Goal: Task Accomplishment & Management: Manage account settings

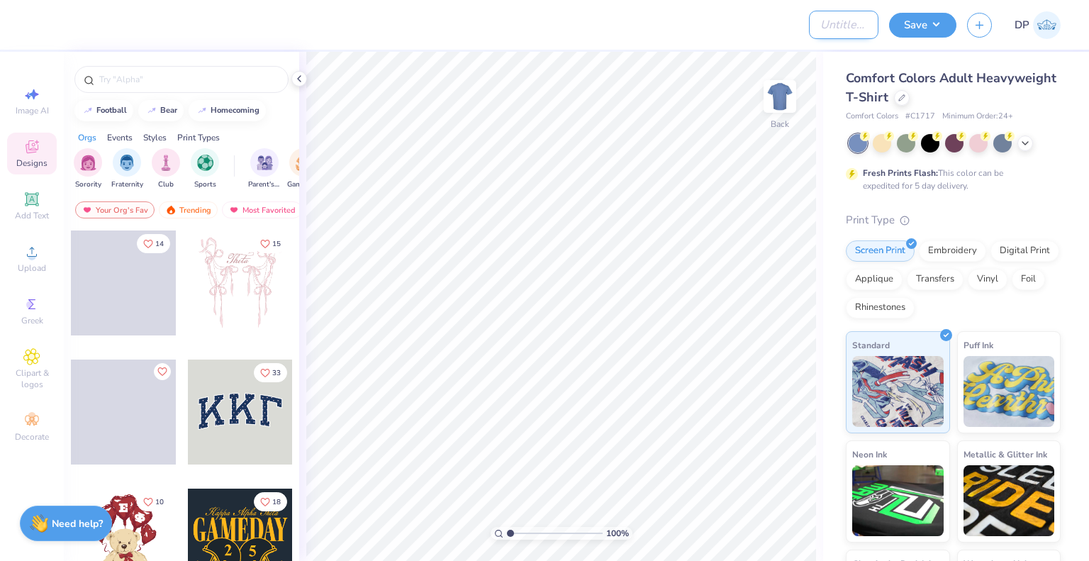
click at [809, 34] on input "Design Title" at bounding box center [843, 25] width 69 height 28
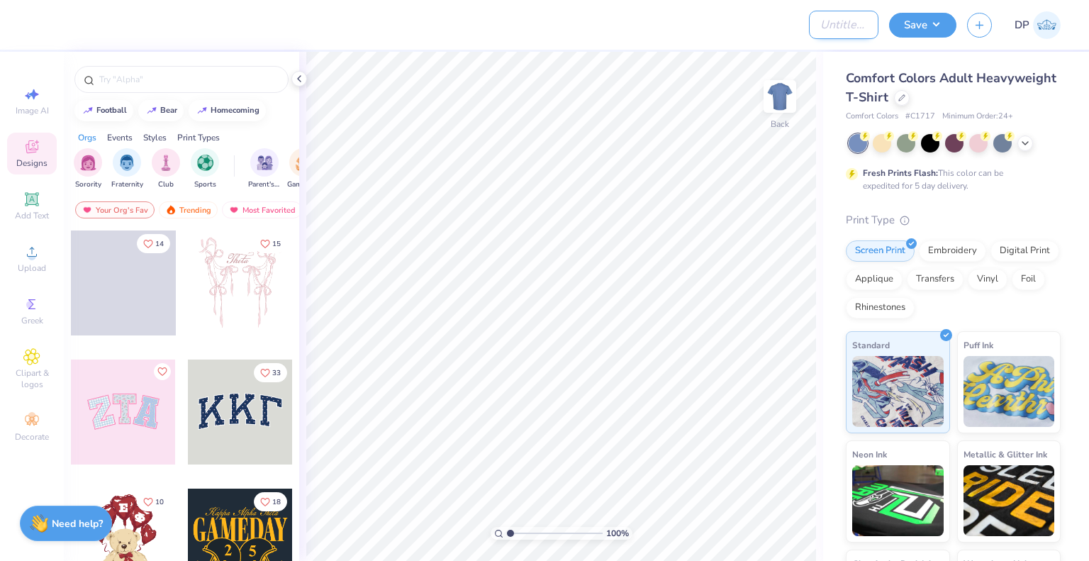
paste input "Washingtonian Society"
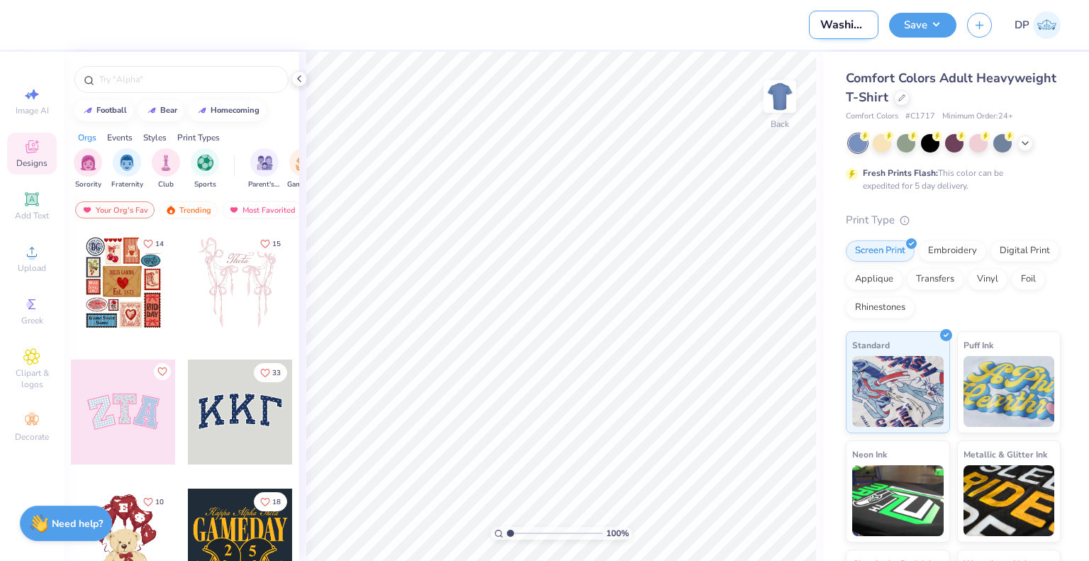
scroll to position [0, 74]
click at [944, 21] on button "Save" at bounding box center [922, 23] width 67 height 25
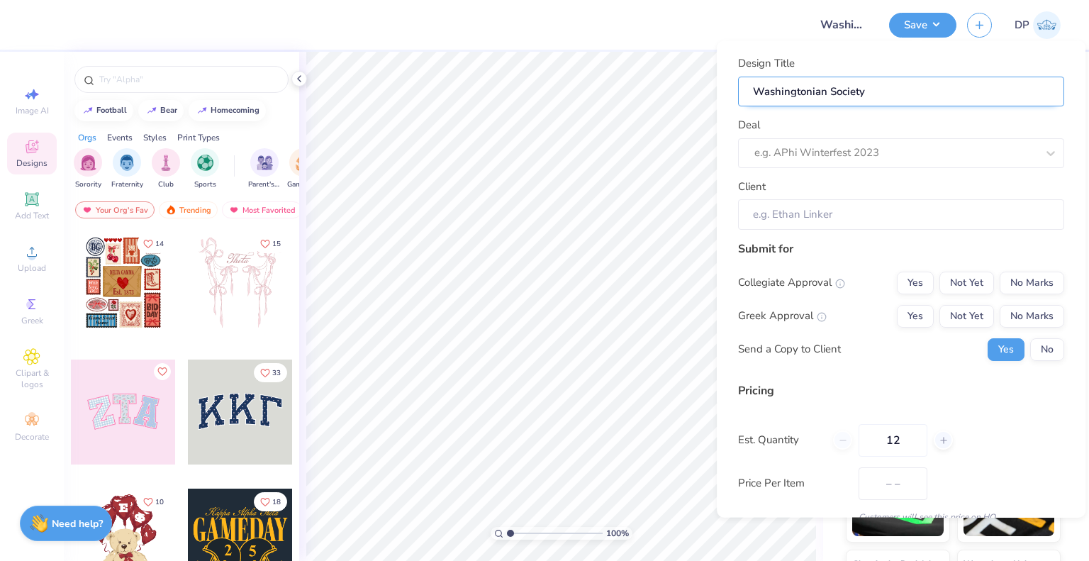
click at [901, 82] on input "Washingtonian Society" at bounding box center [901, 91] width 326 height 30
type input "Washingtonian Society"
type input "Washingtonian Society M"
type input "Washingtonian Society Mer"
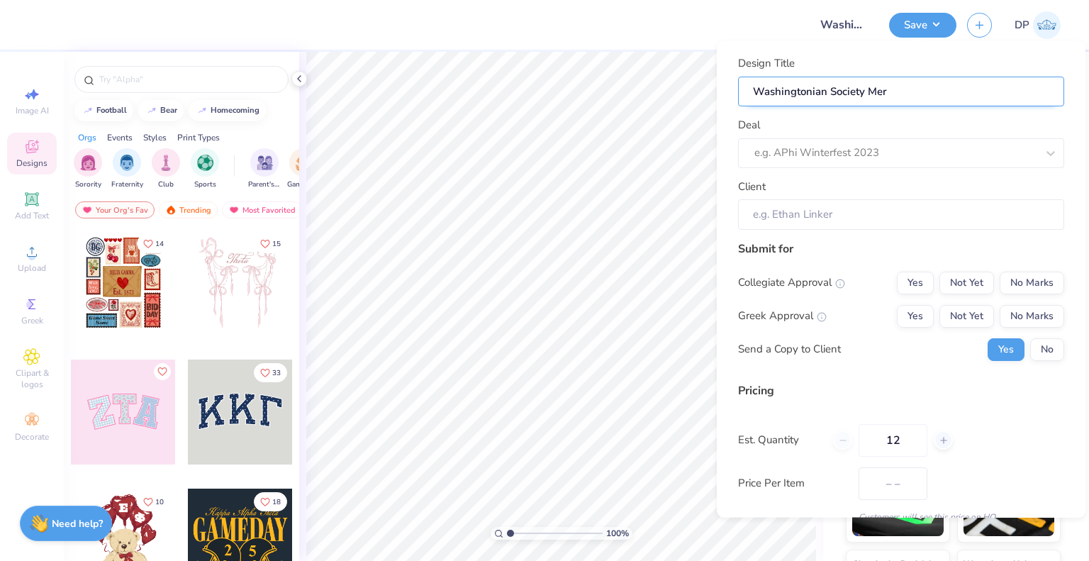
type input "Washingtonian Society Mer"
type input "Washingtonian Society Merch"
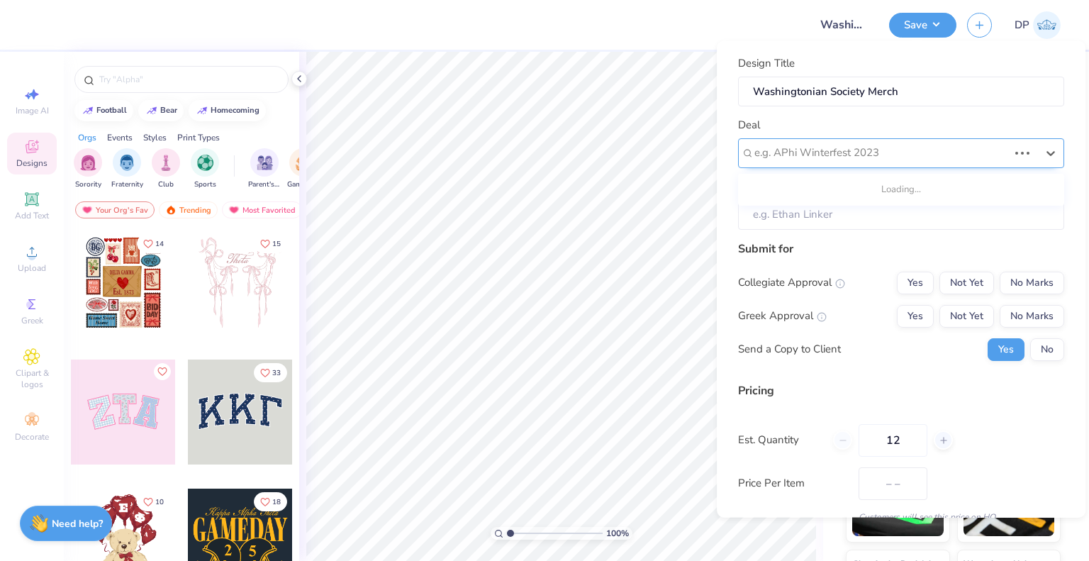
click at [865, 145] on div at bounding box center [881, 152] width 254 height 19
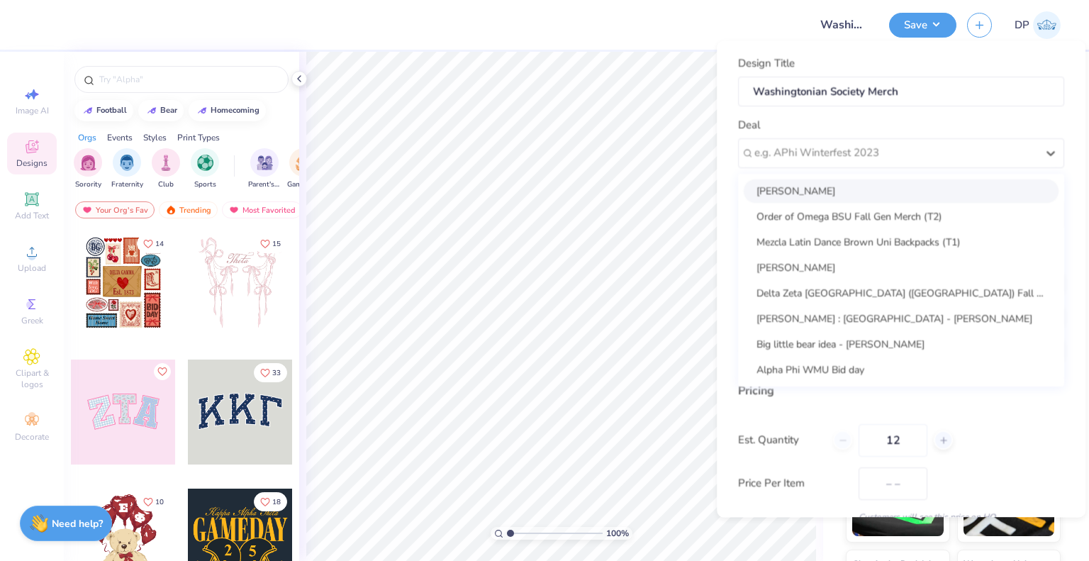
click at [844, 186] on div "Maria Ferreira" at bounding box center [901, 190] width 315 height 23
type input "Maria Ferreira"
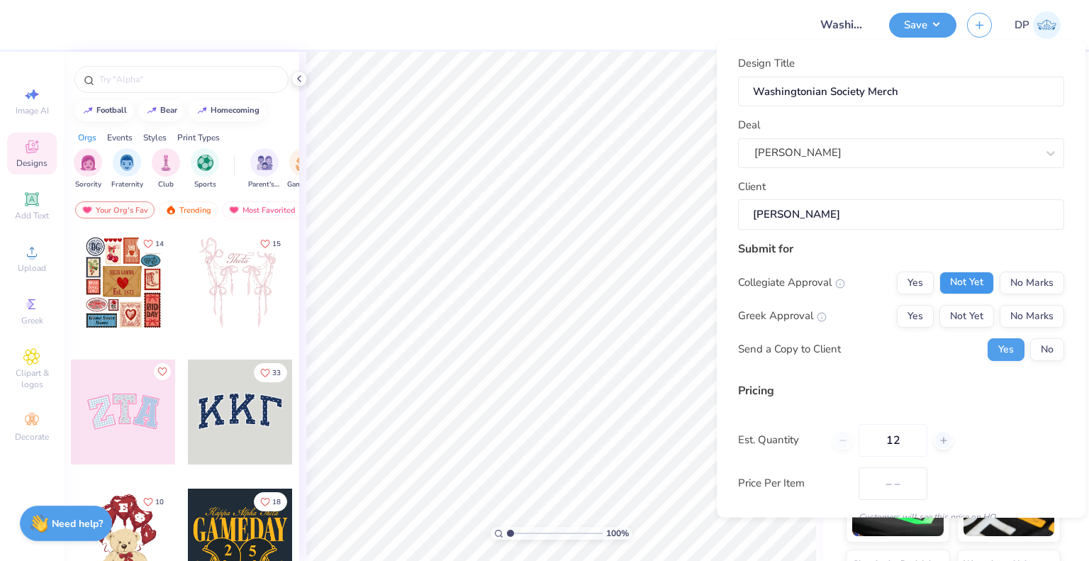
click at [950, 280] on button "Not Yet" at bounding box center [966, 282] width 55 height 23
drag, startPoint x: 950, startPoint y: 301, endPoint x: 946, endPoint y: 396, distance: 95.8
click at [950, 306] on button "Not Yet" at bounding box center [966, 315] width 55 height 23
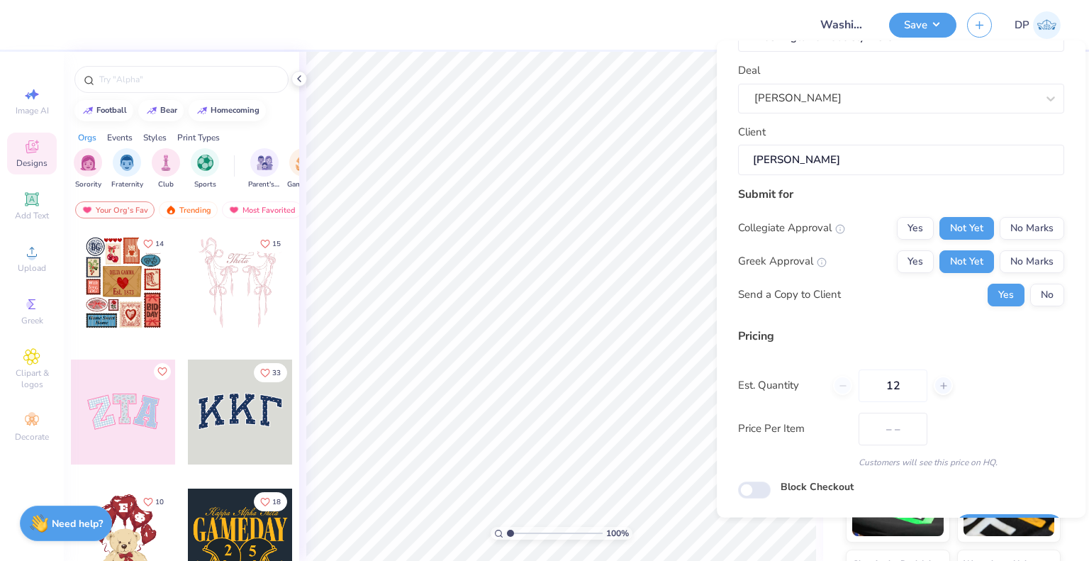
scroll to position [92, 0]
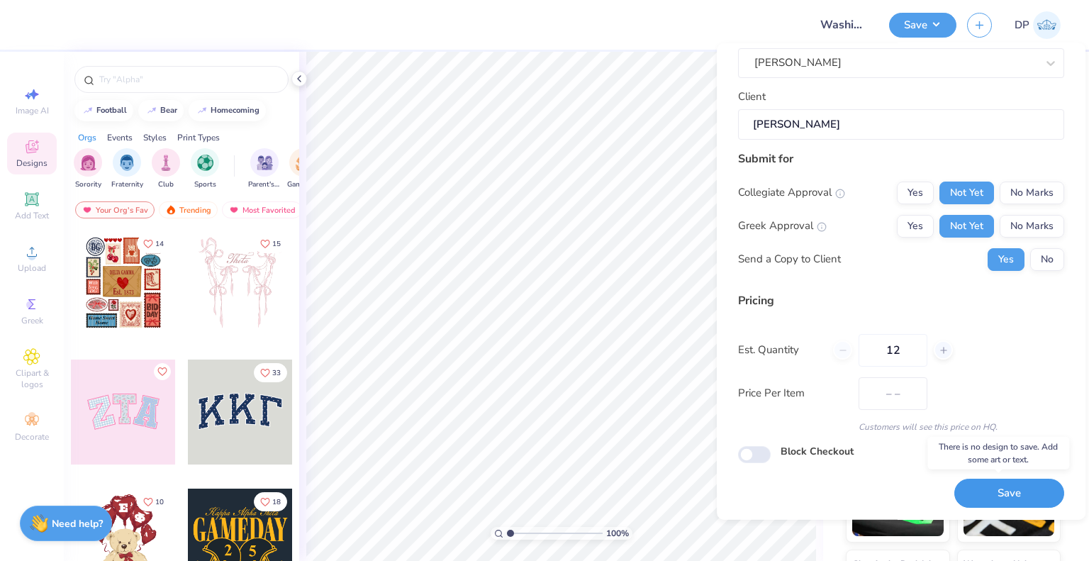
click at [969, 481] on button "Save" at bounding box center [1009, 493] width 110 height 29
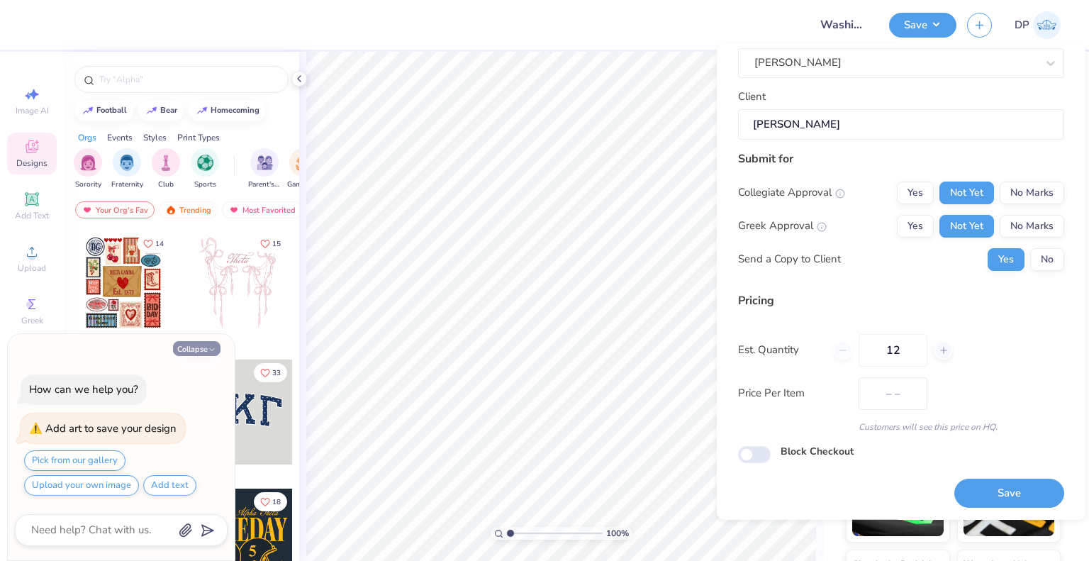
click at [184, 356] on button "Collapse" at bounding box center [196, 348] width 47 height 15
type textarea "x"
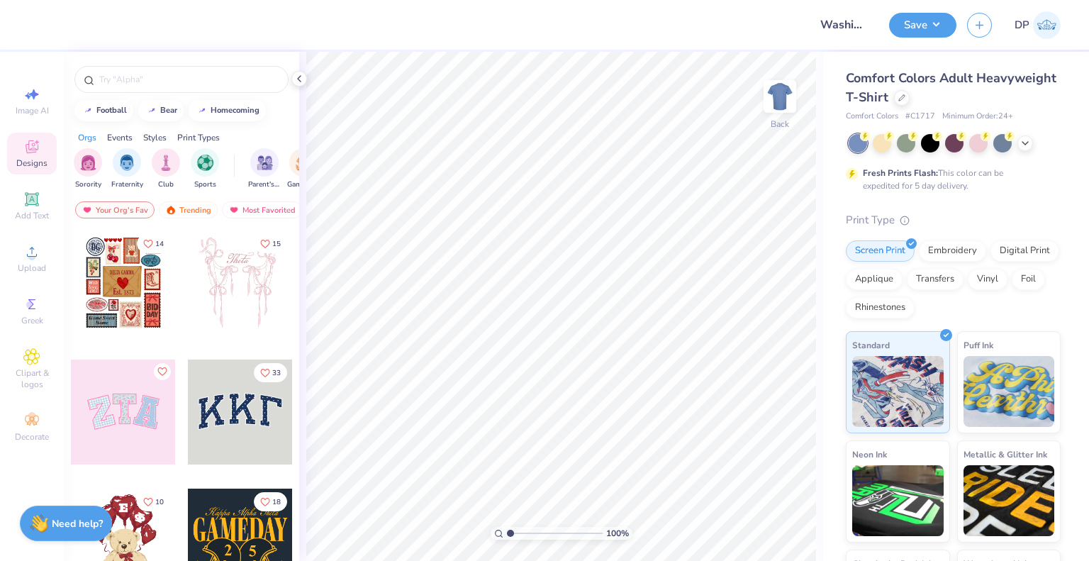
click at [977, 104] on div "Comfort Colors Adult Heavyweight T-Shirt" at bounding box center [953, 88] width 215 height 38
click at [910, 99] on div at bounding box center [902, 97] width 16 height 16
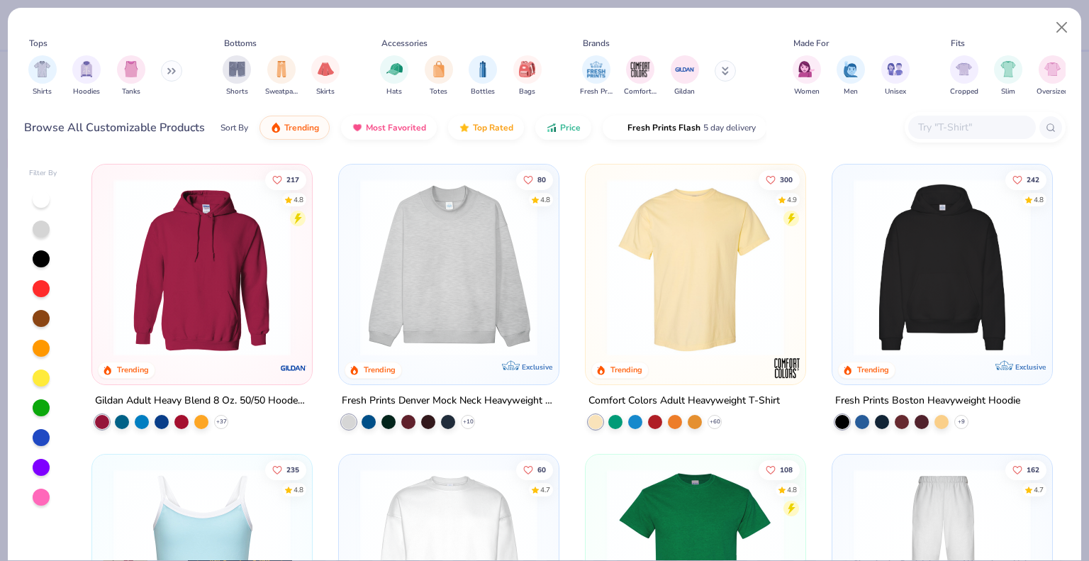
click at [954, 131] on input "text" at bounding box center [971, 127] width 109 height 16
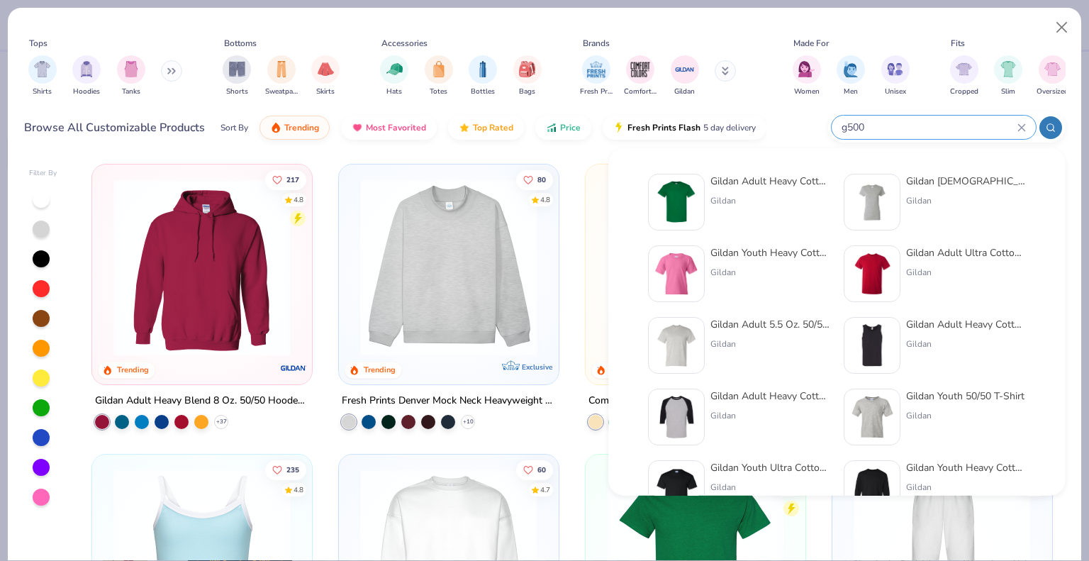
type input "g500"
click at [695, 198] on img at bounding box center [676, 202] width 44 height 44
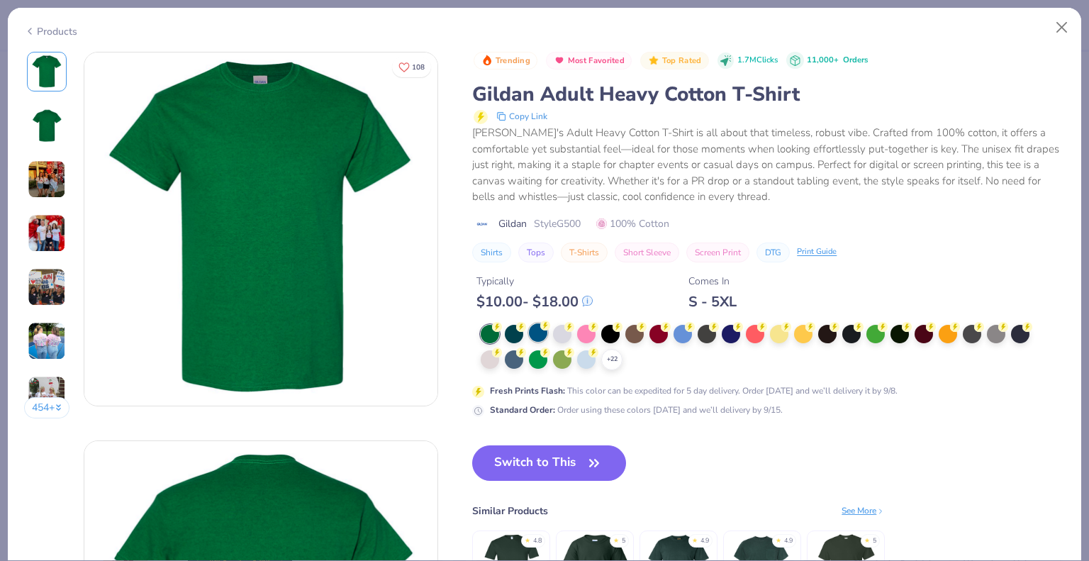
click at [537, 335] on div at bounding box center [538, 332] width 18 height 18
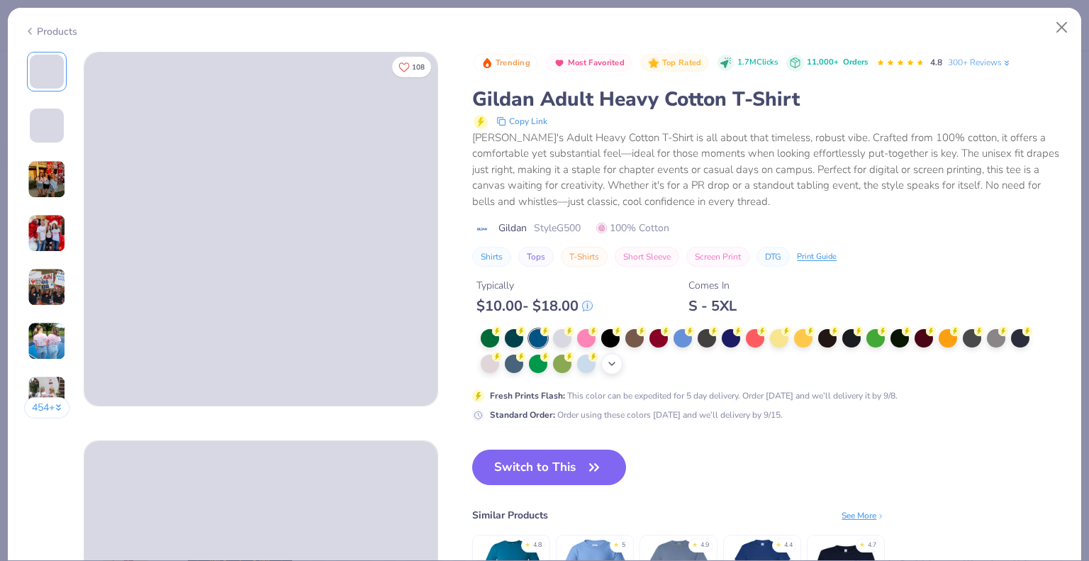
click at [608, 361] on icon at bounding box center [611, 363] width 11 height 11
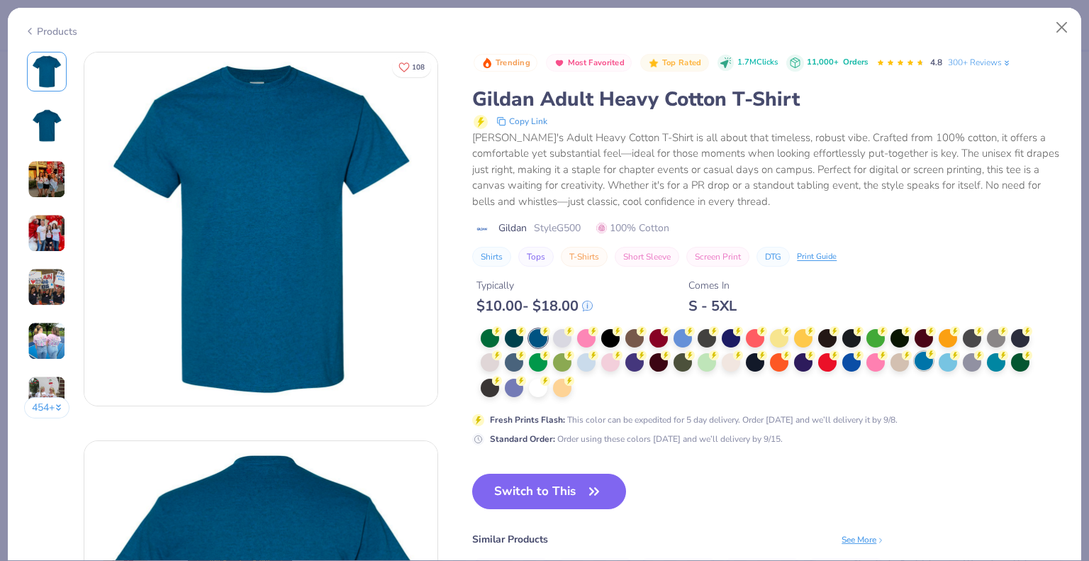
click at [927, 357] on icon at bounding box center [931, 354] width 10 height 10
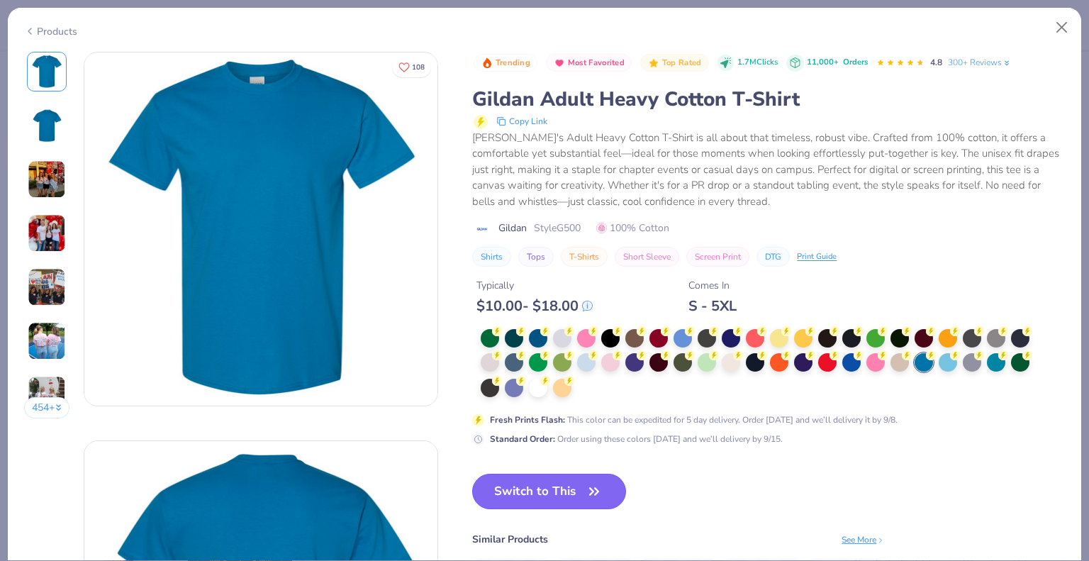
click at [520, 484] on button "Switch to This" at bounding box center [549, 491] width 154 height 35
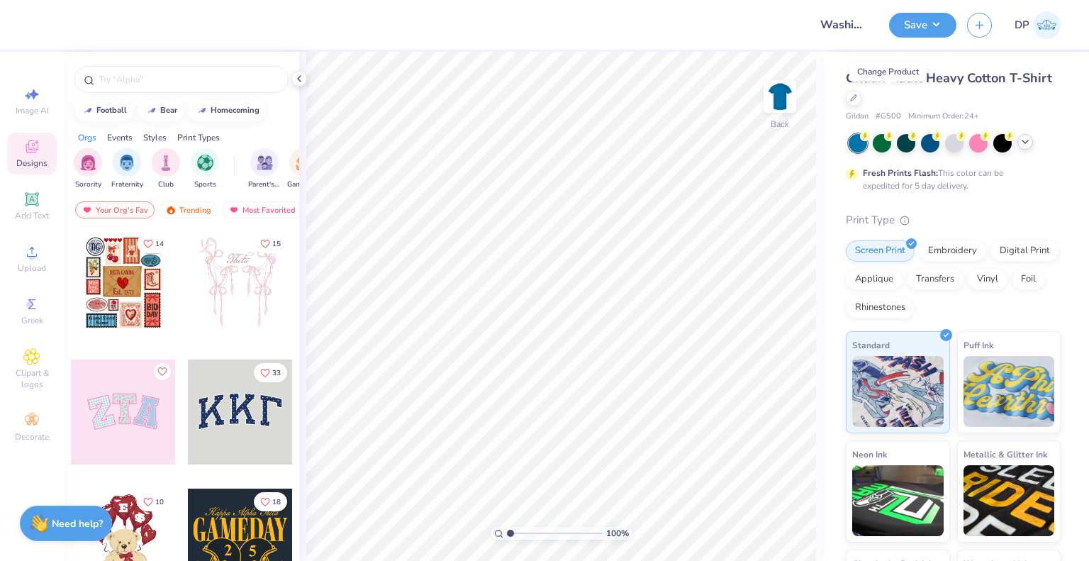
click at [1025, 142] on polyline at bounding box center [1025, 141] width 6 height 3
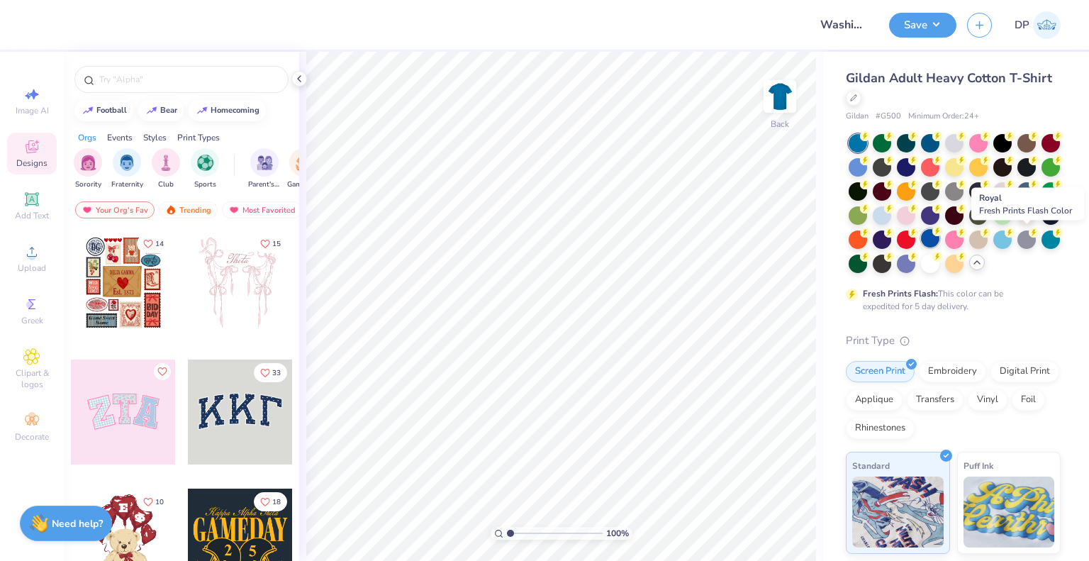
click at [939, 236] on div at bounding box center [930, 238] width 18 height 18
click at [882, 116] on span "# G500" at bounding box center [889, 117] width 26 height 12
click at [883, 116] on span "# G500" at bounding box center [889, 117] width 26 height 12
click at [1006, 337] on div "Gildan Adult Heavy Cotton T-Shirt Gildan # G500 Minimum Order: 24 + Fresh Print…" at bounding box center [953, 420] width 215 height 703
click at [971, 268] on icon at bounding box center [976, 262] width 11 height 11
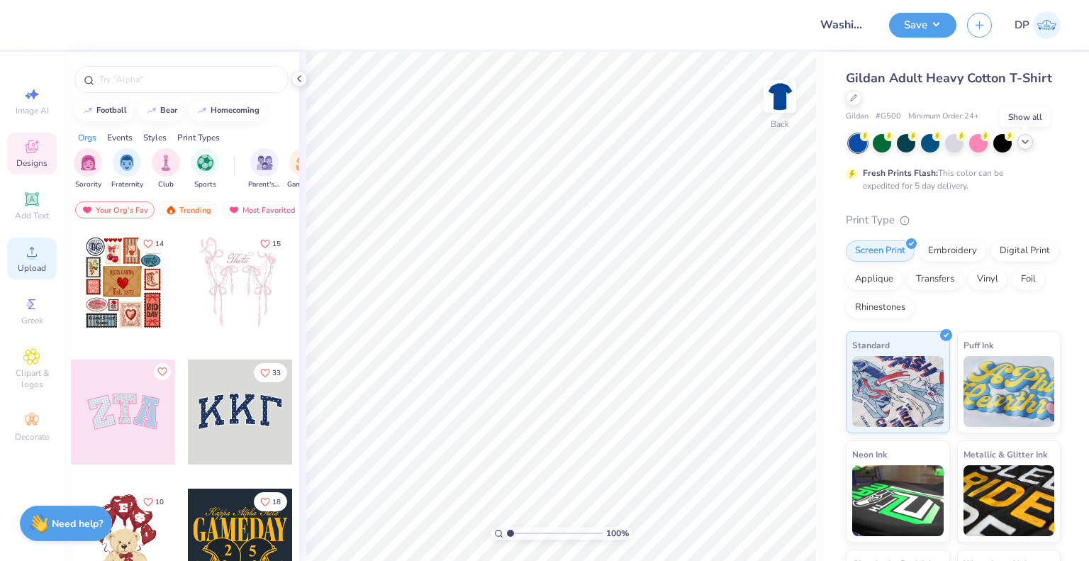
click at [16, 259] on div "Upload" at bounding box center [32, 258] width 50 height 42
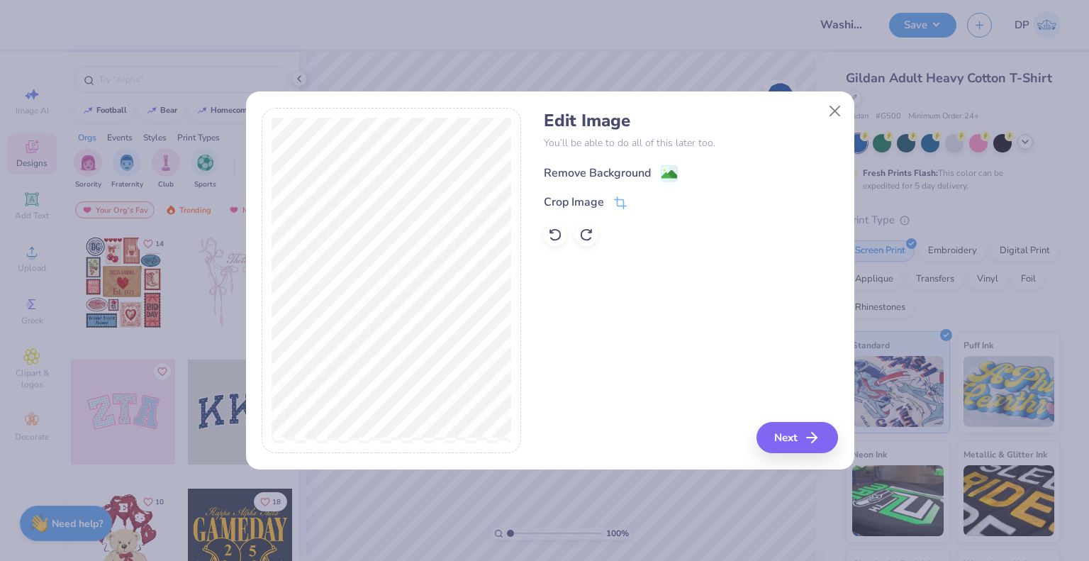
click at [634, 170] on div "Remove Background" at bounding box center [597, 172] width 107 height 17
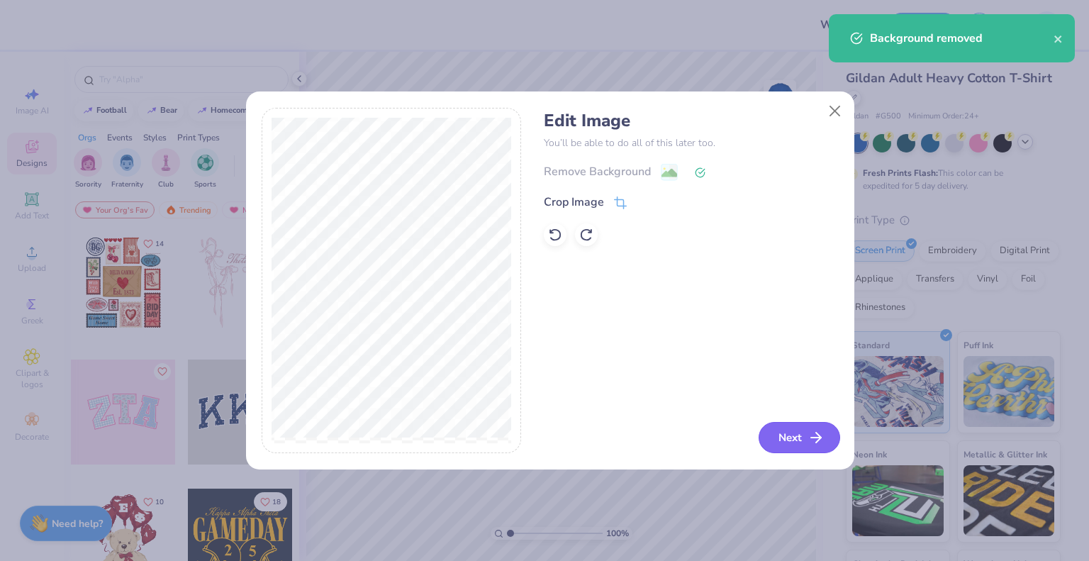
click at [801, 427] on button "Next" at bounding box center [800, 437] width 82 height 31
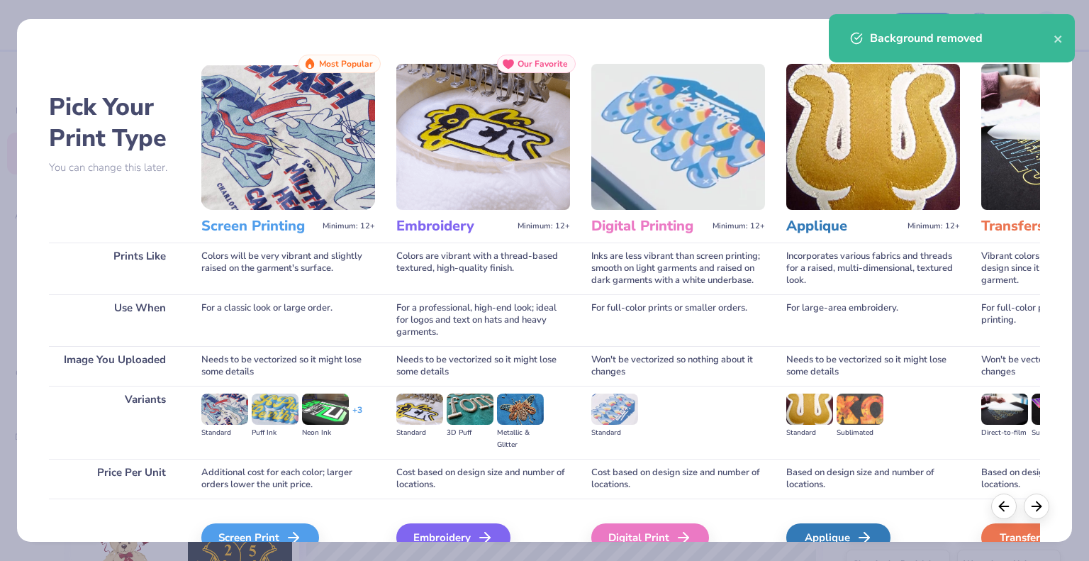
scroll to position [74, 0]
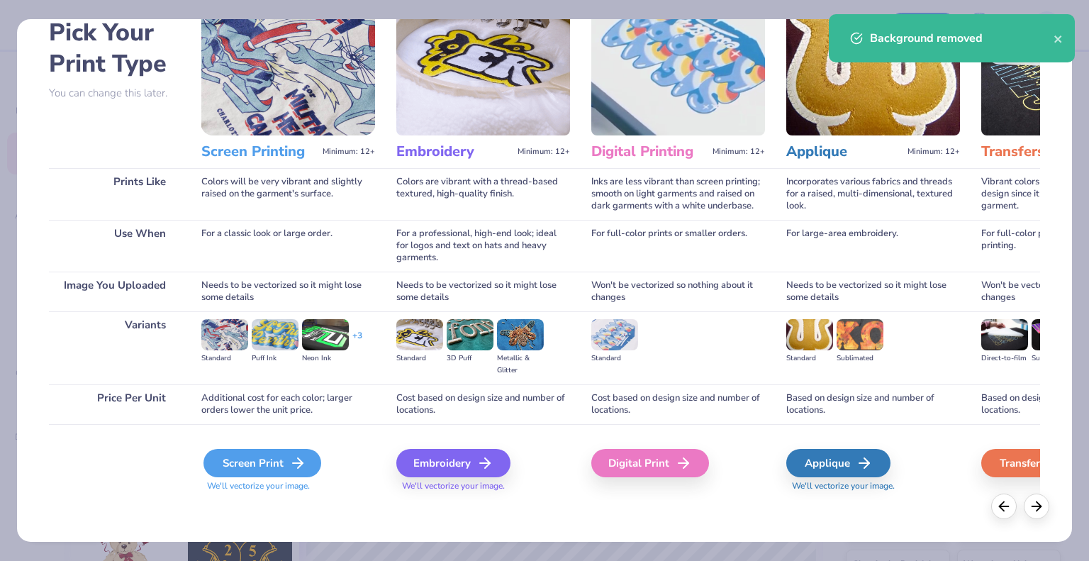
click at [308, 461] on div "Screen Print" at bounding box center [262, 463] width 118 height 28
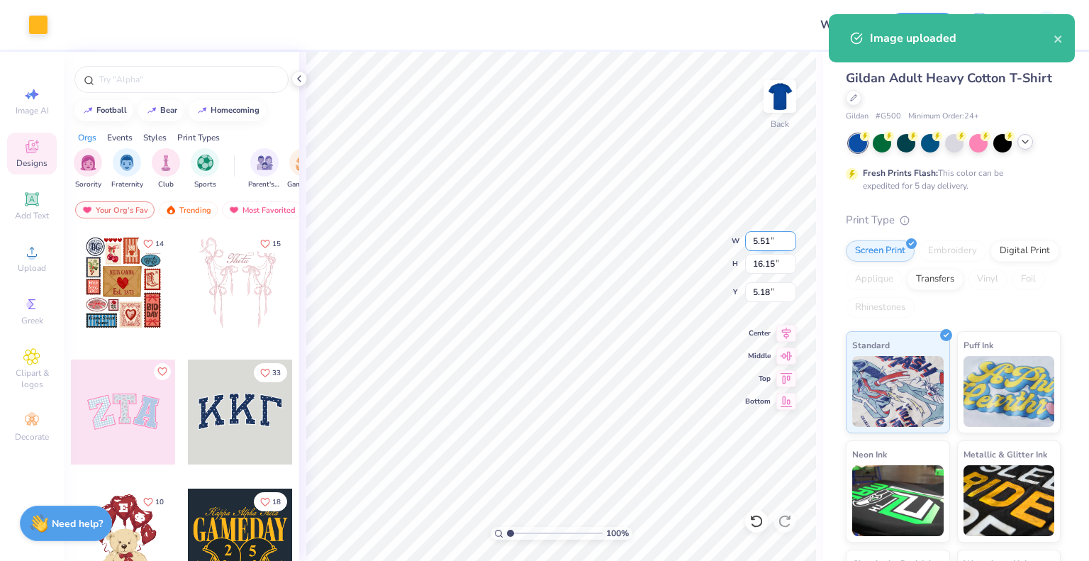
click at [776, 245] on input "5.51" at bounding box center [770, 241] width 51 height 20
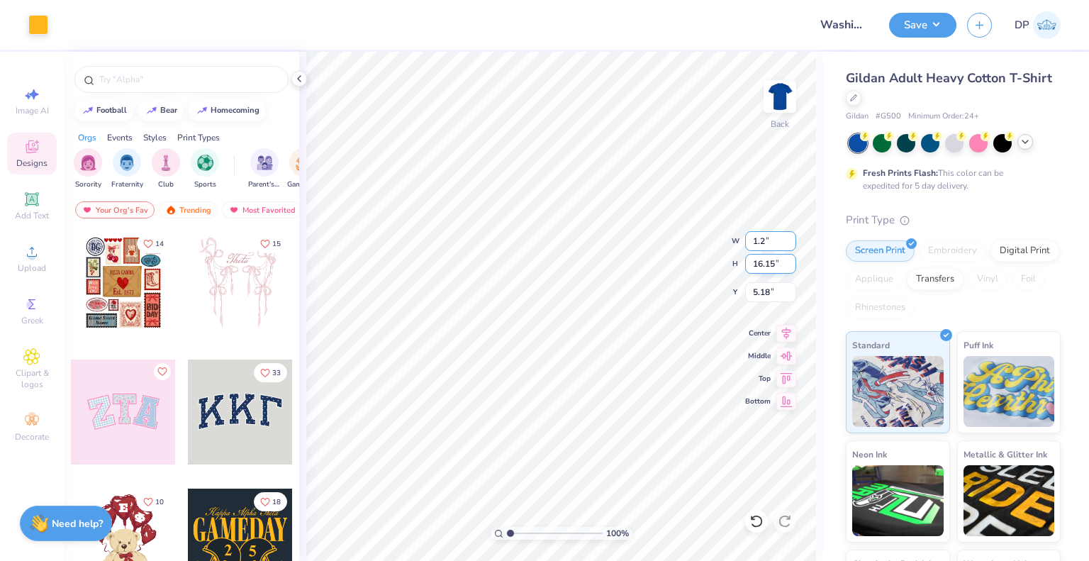
type input "1.2"
click at [766, 260] on input "16.15" at bounding box center [770, 264] width 51 height 20
type input "3.52"
type input "1.20"
click at [771, 296] on input "11.49" at bounding box center [770, 292] width 51 height 20
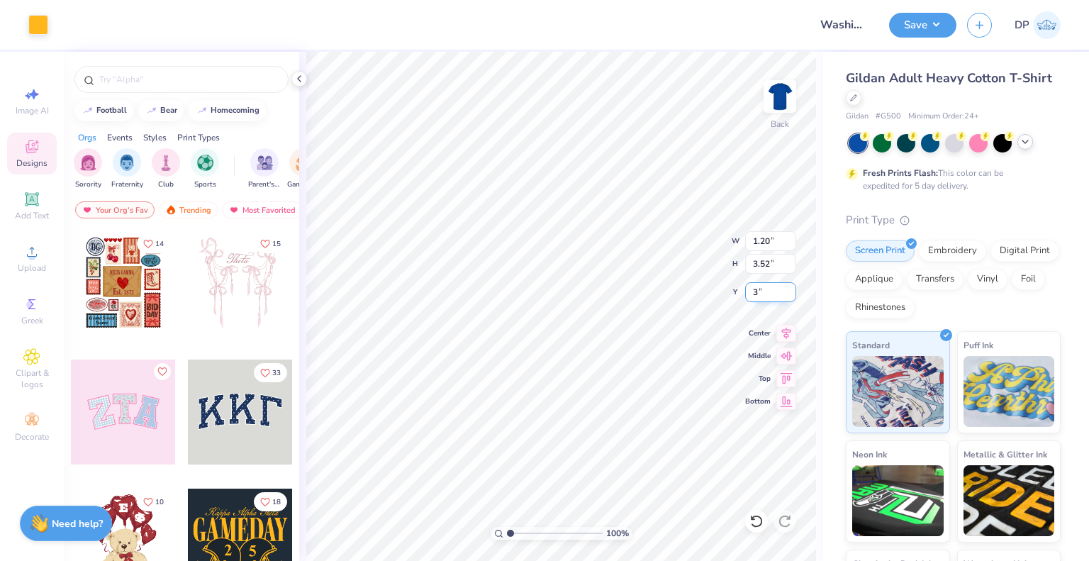
type input "3"
click at [766, 288] on input "11.49" at bounding box center [770, 292] width 51 height 20
type input "3.00"
click at [783, 101] on img at bounding box center [779, 96] width 57 height 57
click at [24, 264] on span "Upload" at bounding box center [32, 267] width 28 height 11
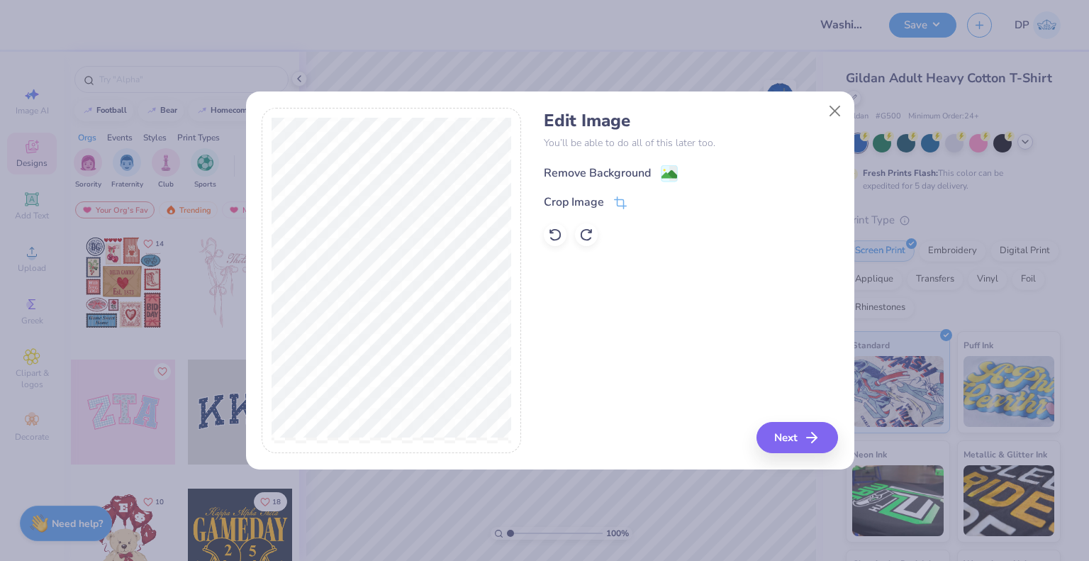
click at [601, 175] on div "Remove Background" at bounding box center [597, 172] width 107 height 17
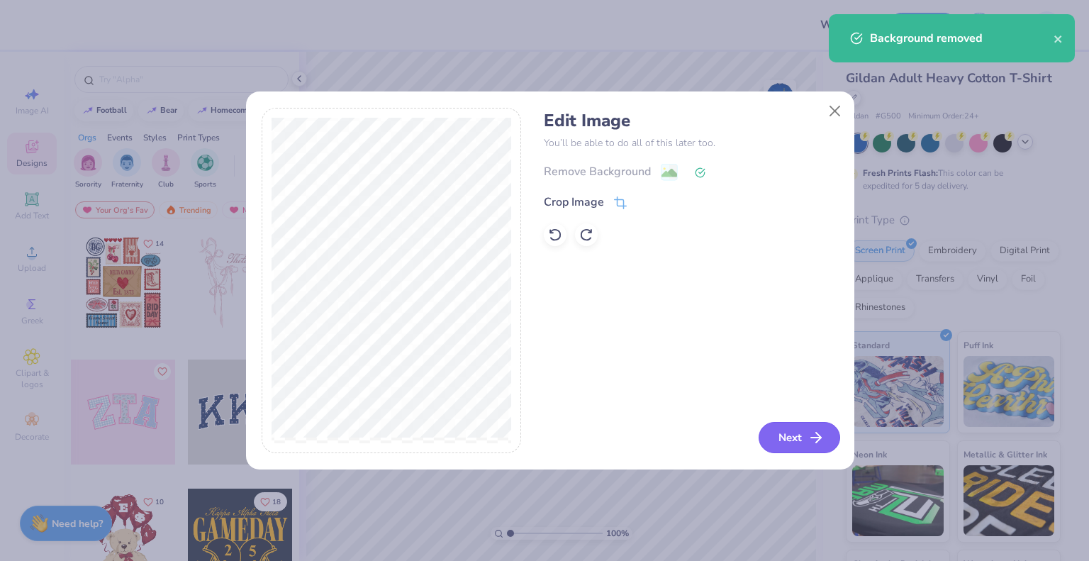
click at [803, 442] on button "Next" at bounding box center [800, 437] width 82 height 31
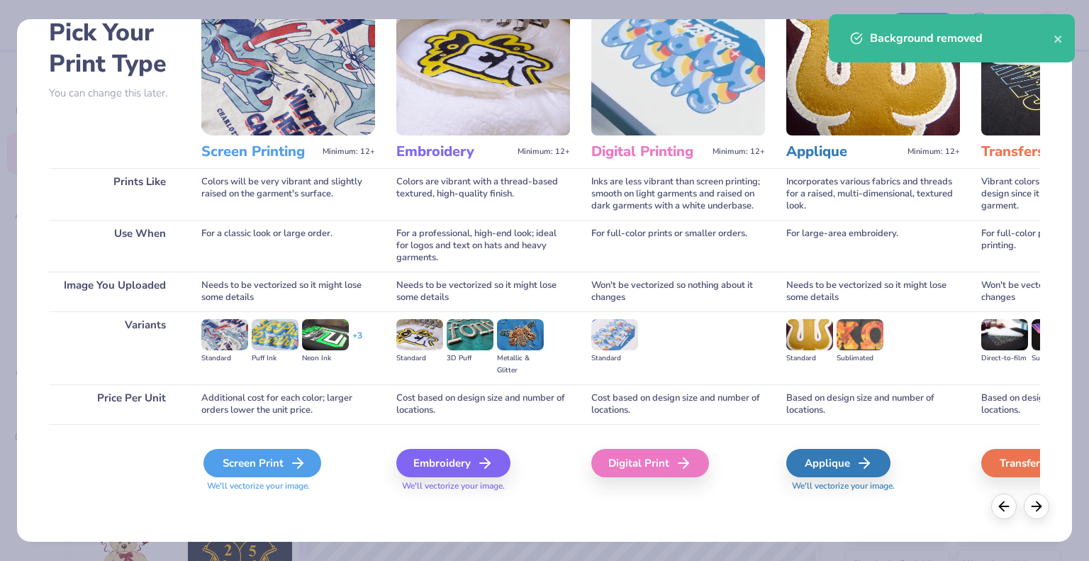
click at [267, 468] on div "Screen Print" at bounding box center [262, 463] width 118 height 28
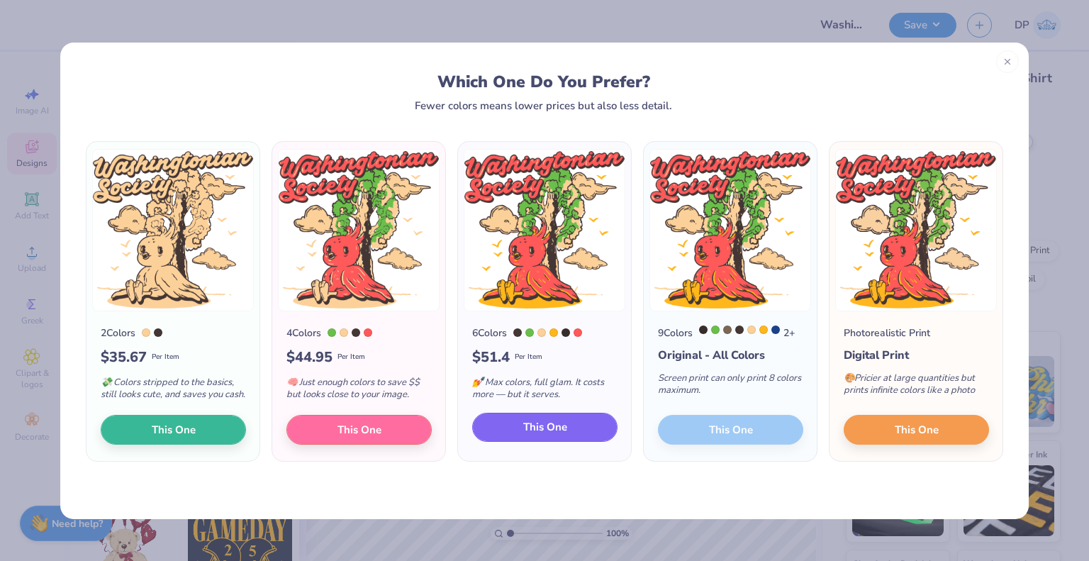
click at [530, 431] on span "This One" at bounding box center [545, 427] width 44 height 16
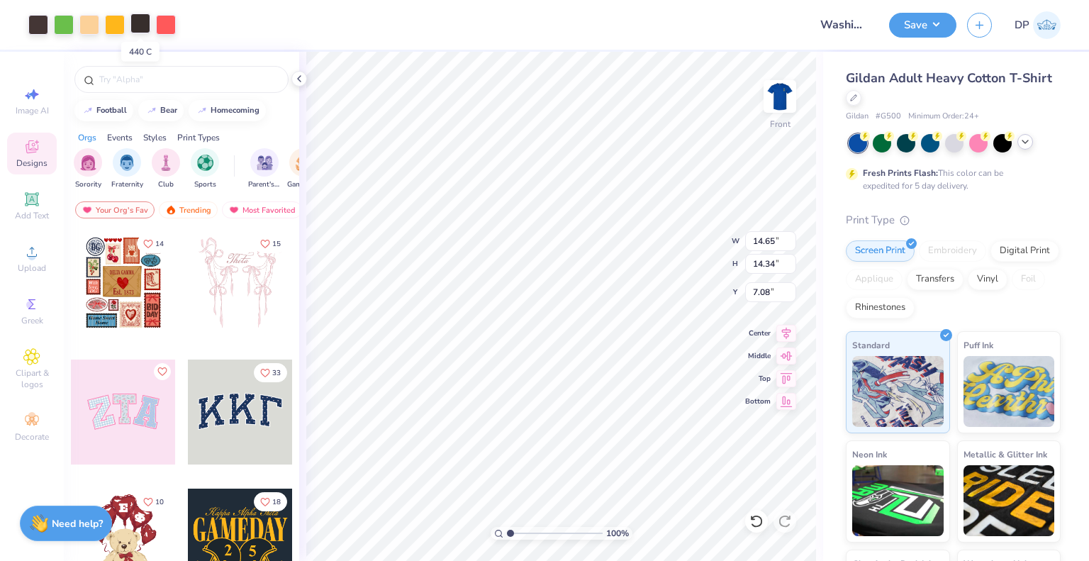
click at [136, 28] on div at bounding box center [140, 23] width 20 height 20
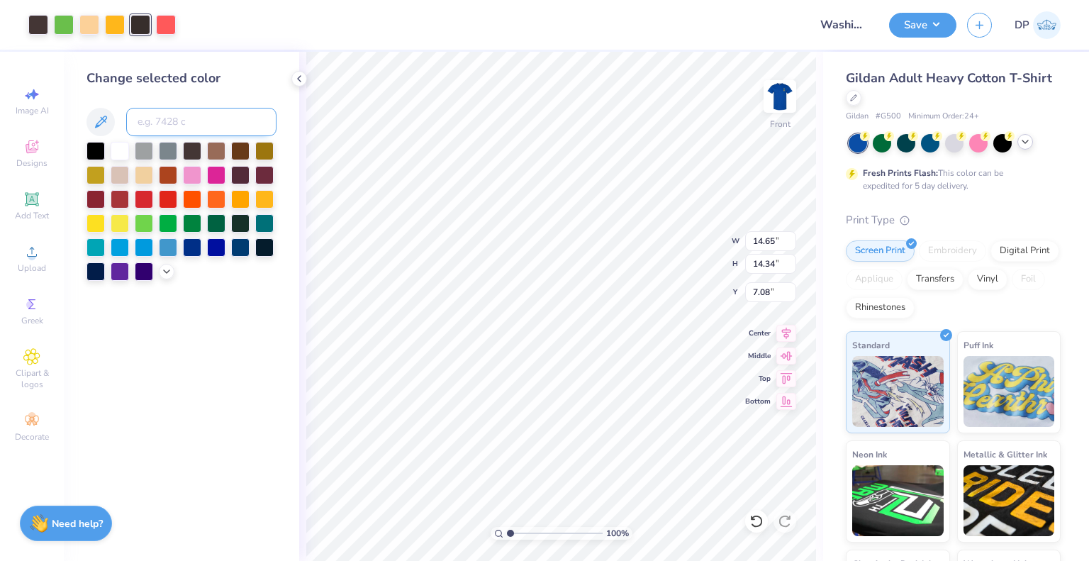
click at [186, 117] on input at bounding box center [201, 122] width 150 height 28
type input "439"
click at [301, 75] on icon at bounding box center [298, 78] width 11 height 11
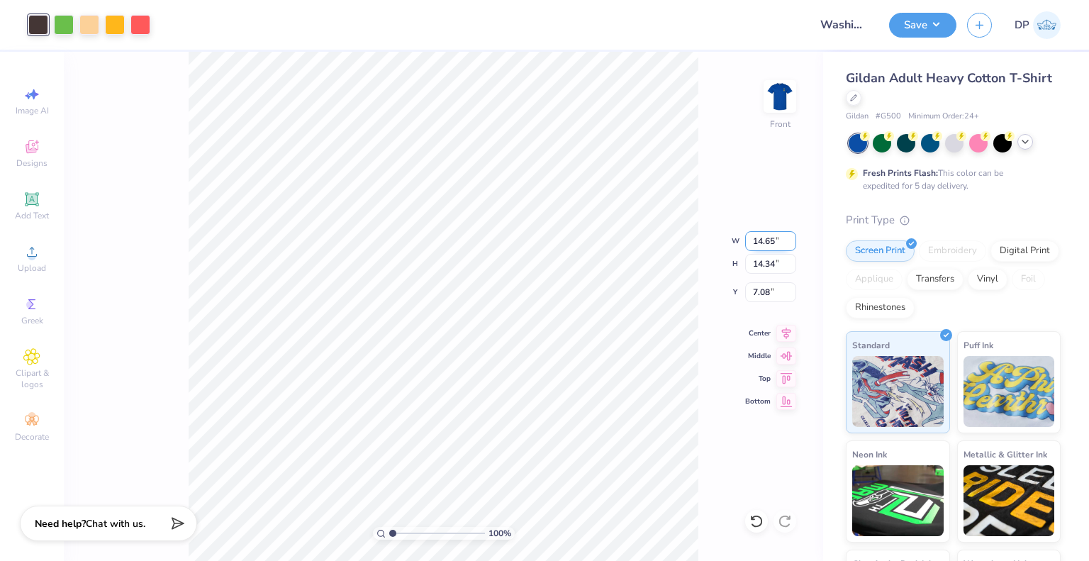
click at [764, 243] on input "14.65" at bounding box center [770, 241] width 51 height 20
click at [764, 272] on input "14.34" at bounding box center [770, 264] width 51 height 20
type input "12.00"
type input "11.75"
click at [765, 293] on input "8.38" at bounding box center [770, 292] width 51 height 20
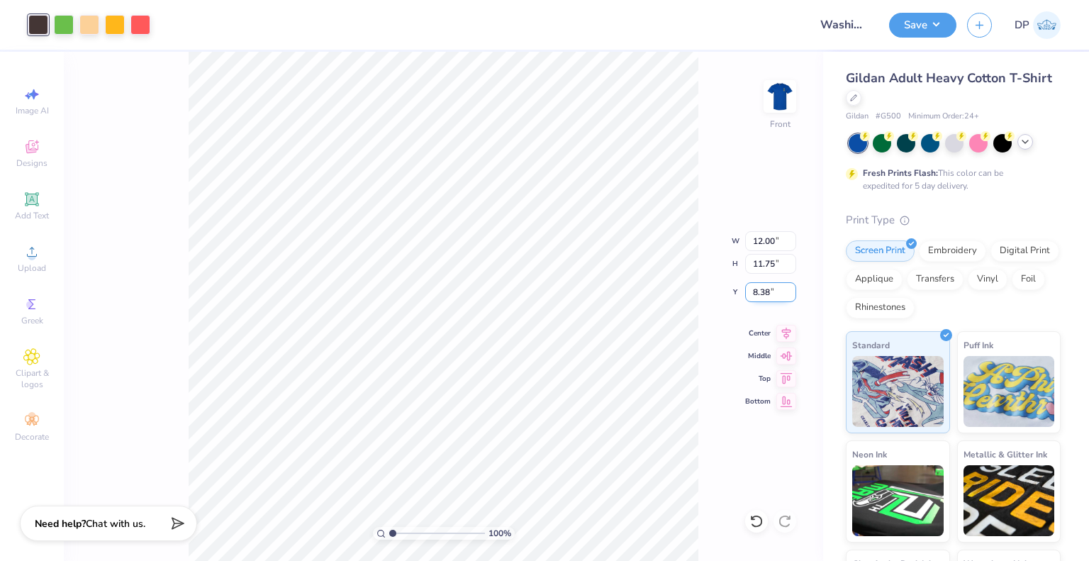
click at [765, 293] on input "8.38" at bounding box center [770, 292] width 51 height 20
type input "3.00"
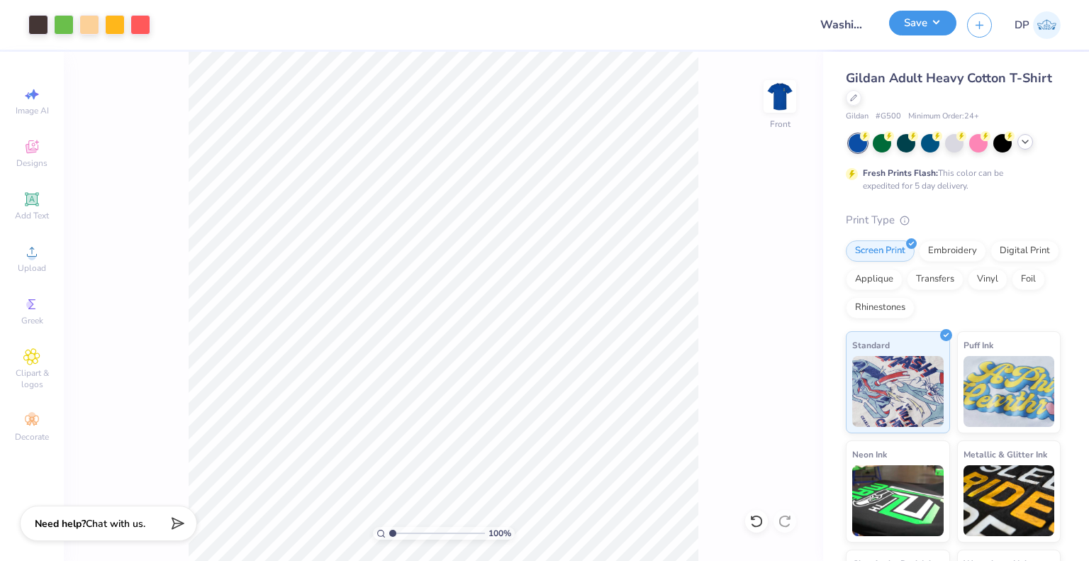
click at [922, 19] on button "Save" at bounding box center [922, 23] width 67 height 25
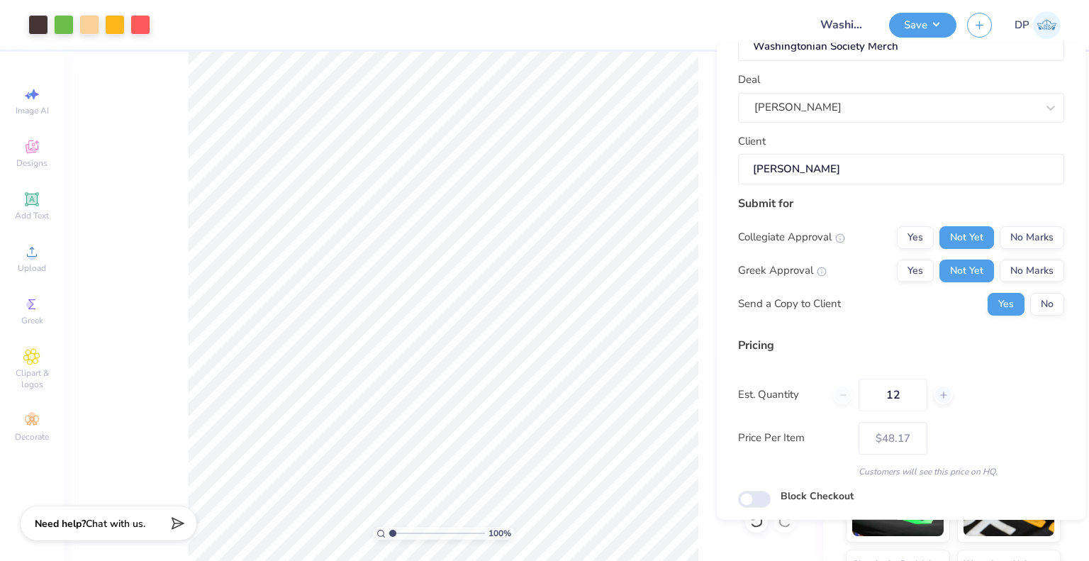
scroll to position [92, 0]
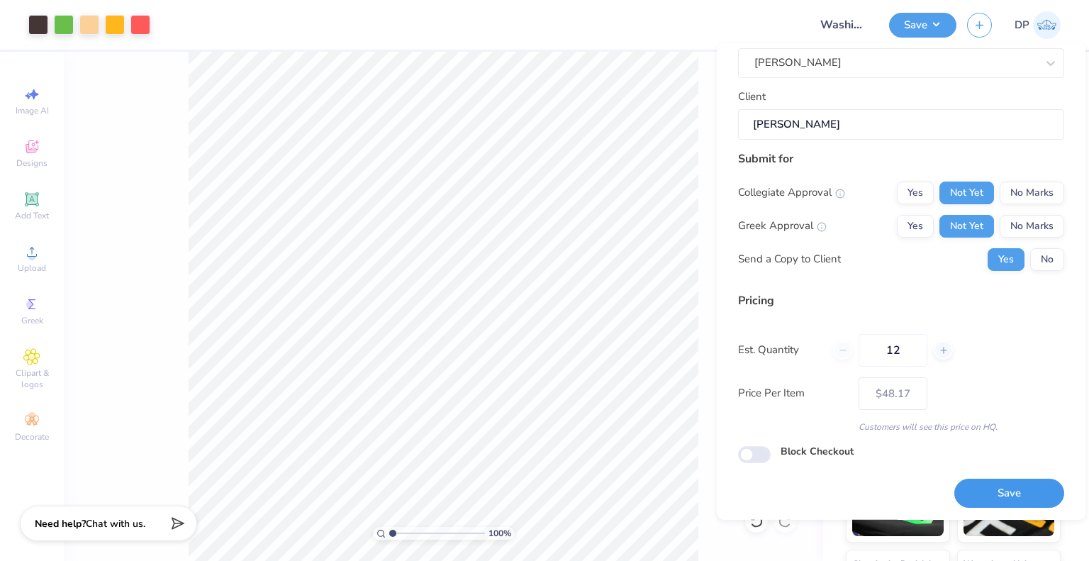
click at [992, 485] on button "Save" at bounding box center [1009, 493] width 110 height 29
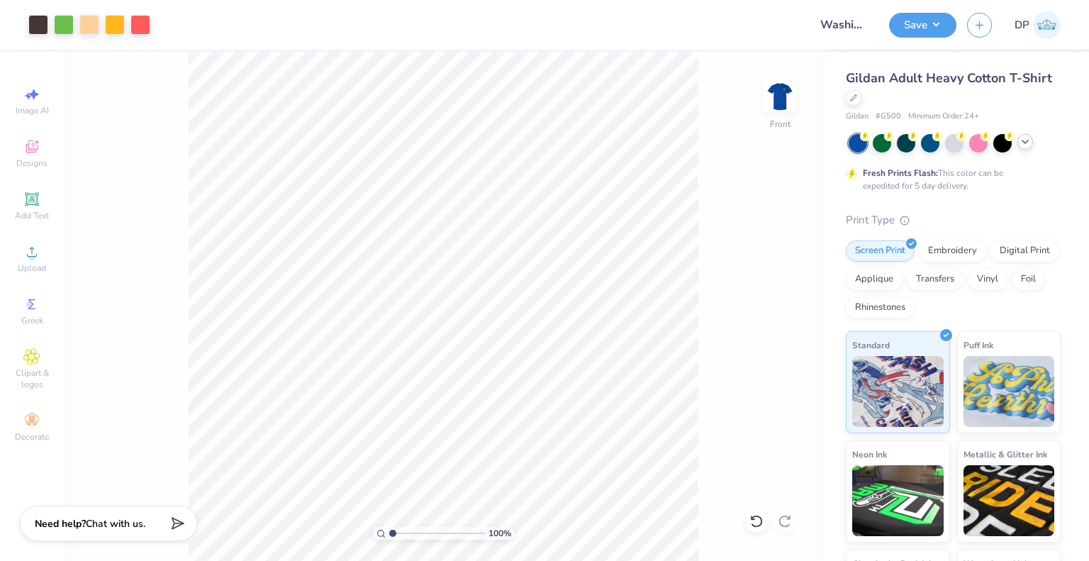
type input "$48.17"
click at [780, 98] on img at bounding box center [779, 96] width 57 height 57
click at [781, 98] on img at bounding box center [779, 96] width 57 height 57
click at [917, 25] on button "Save" at bounding box center [922, 25] width 67 height 25
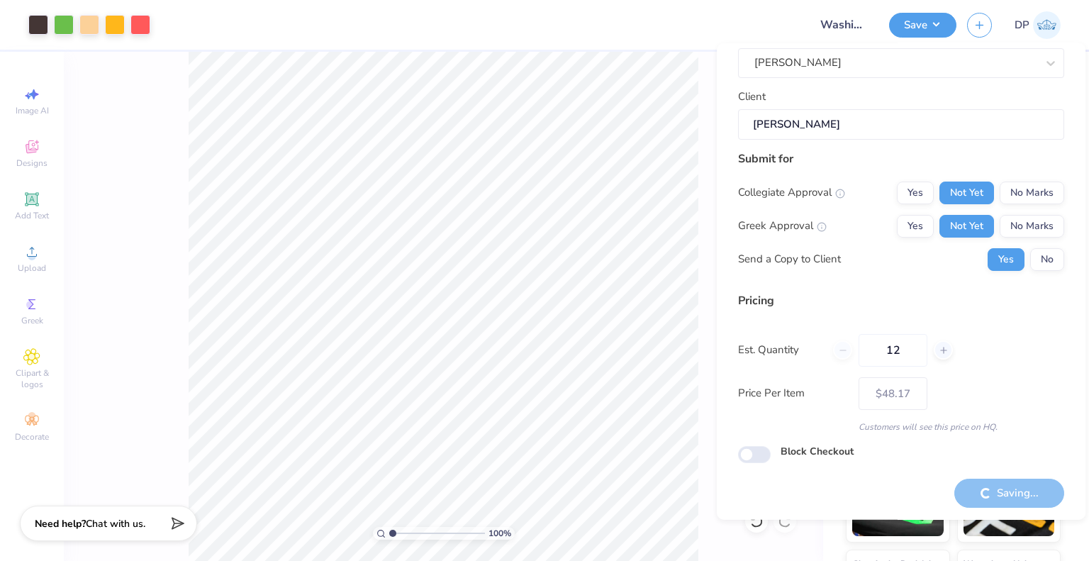
drag, startPoint x: 905, startPoint y: 349, endPoint x: 811, endPoint y: 345, distance: 93.7
click at [811, 345] on div "Est. Quantity 12" at bounding box center [901, 349] width 326 height 33
type input "80"
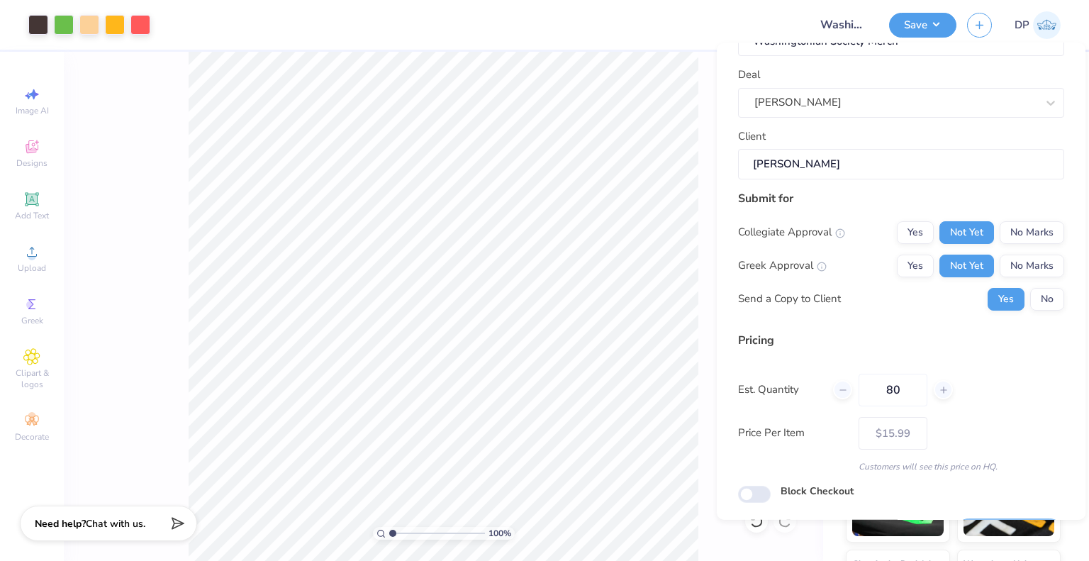
scroll to position [21, 0]
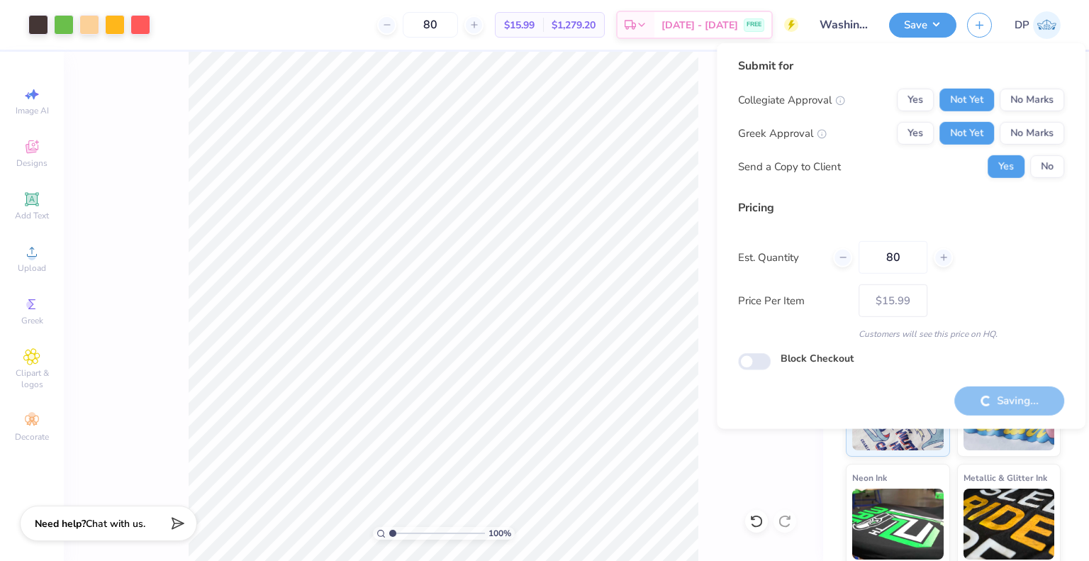
type input "– –"
type input "12"
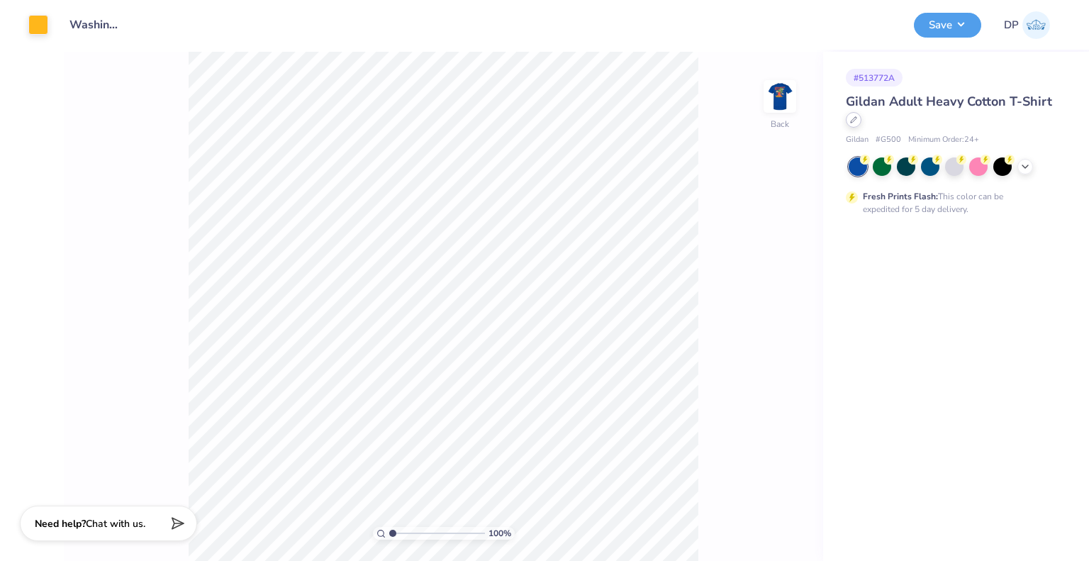
click at [852, 123] on div at bounding box center [854, 120] width 16 height 16
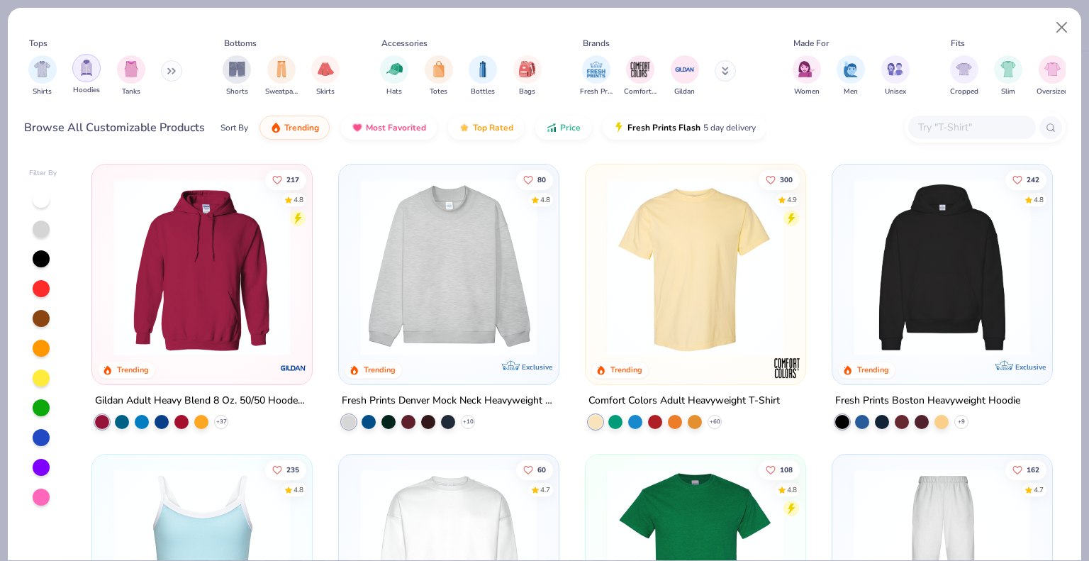
click at [77, 72] on div "filter for Hoodies" at bounding box center [86, 68] width 28 height 28
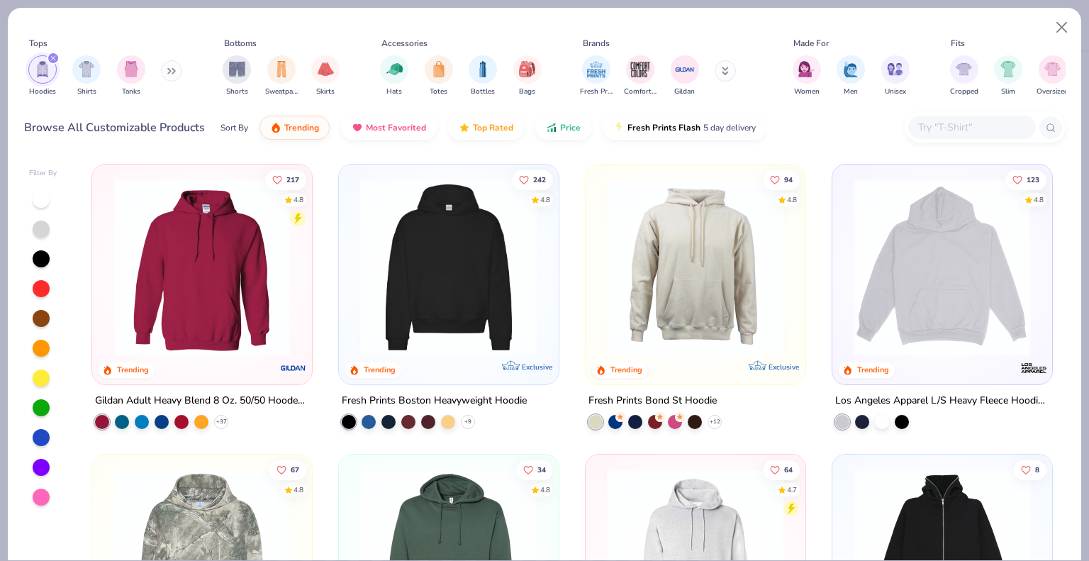
click at [287, 271] on img at bounding box center [201, 267] width 191 height 177
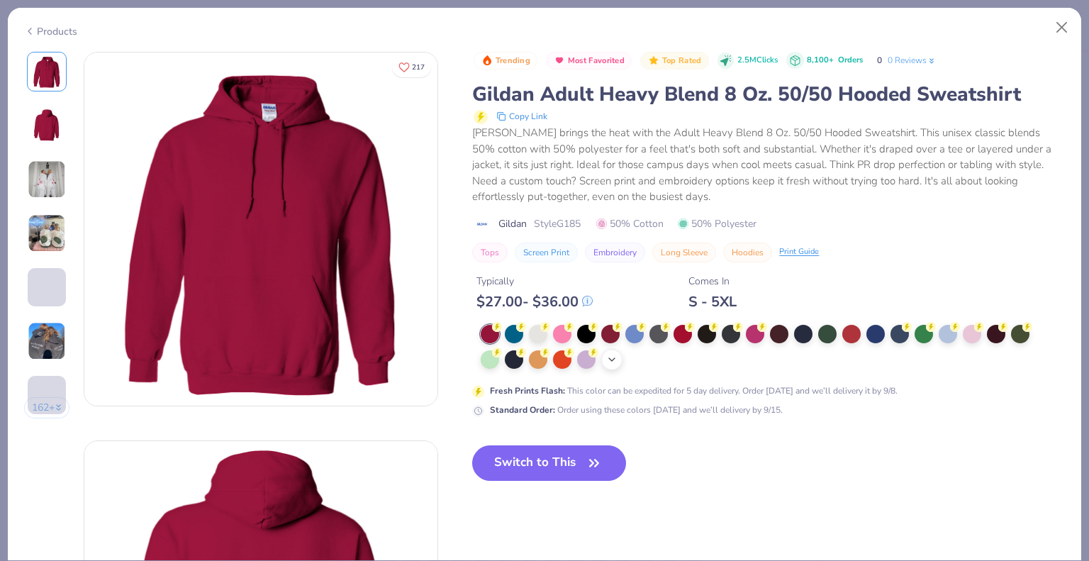
click at [614, 357] on icon at bounding box center [611, 359] width 11 height 11
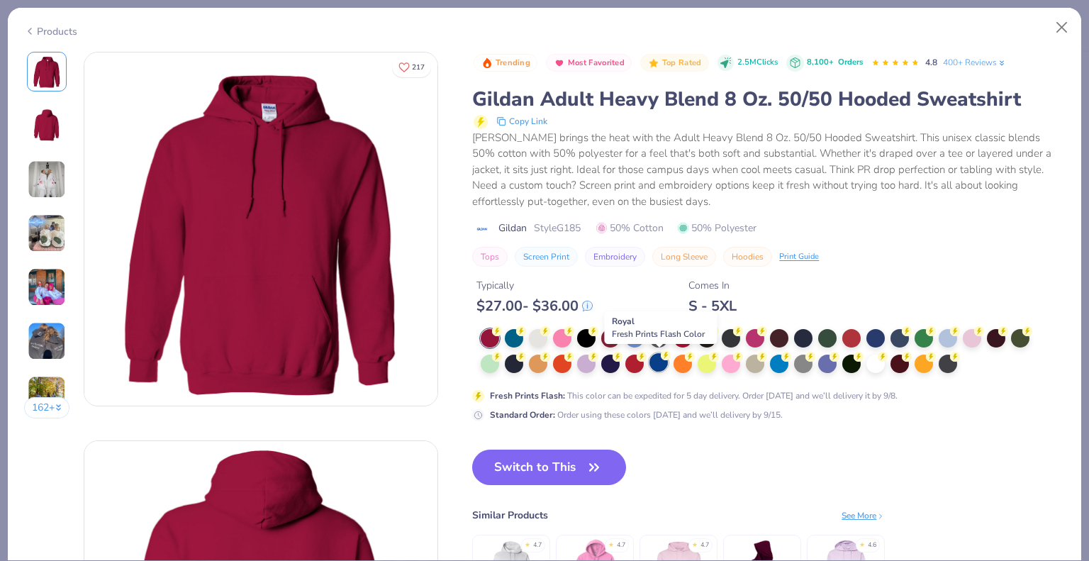
click at [658, 362] on div at bounding box center [658, 362] width 18 height 18
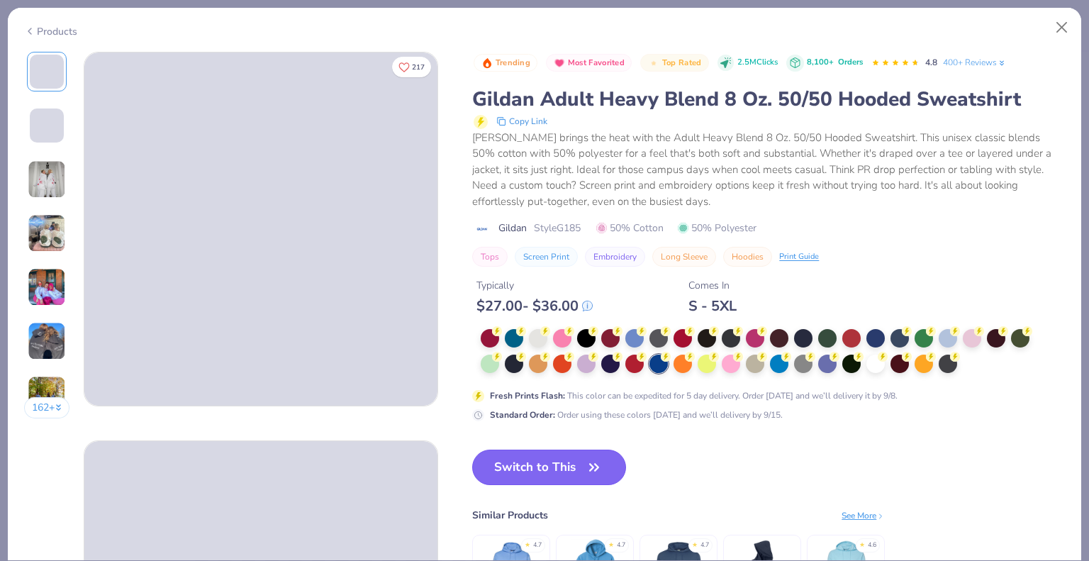
click at [584, 466] on button "Switch to This" at bounding box center [549, 466] width 154 height 35
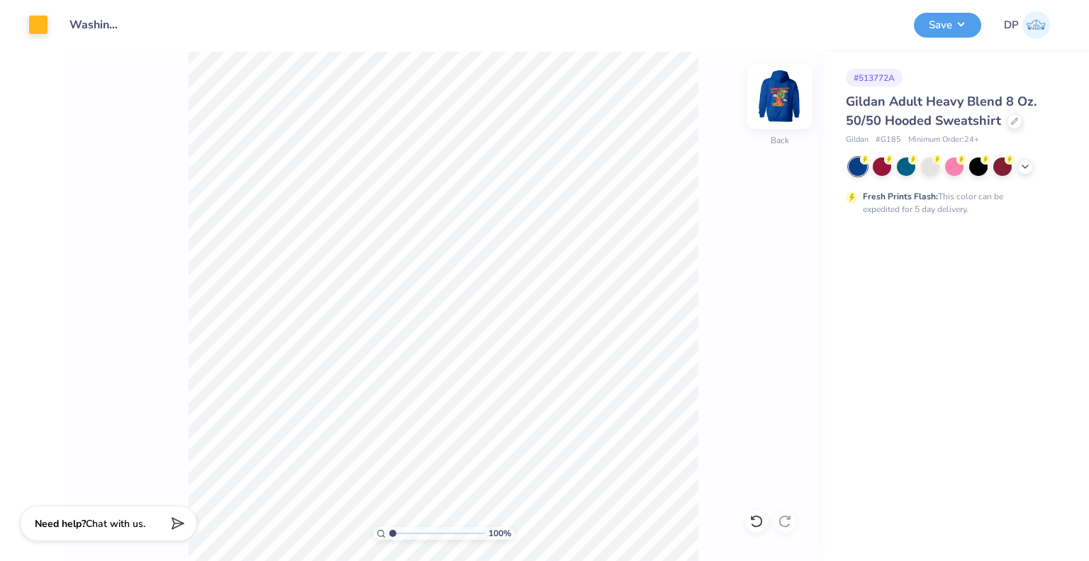
click at [782, 101] on img at bounding box center [779, 96] width 57 height 57
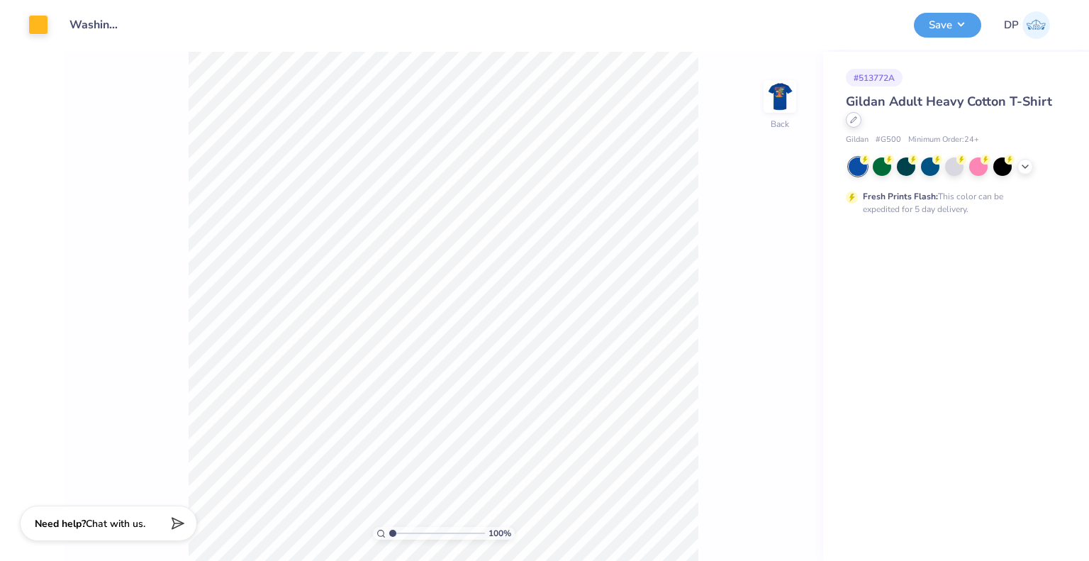
click at [849, 124] on div at bounding box center [854, 120] width 16 height 16
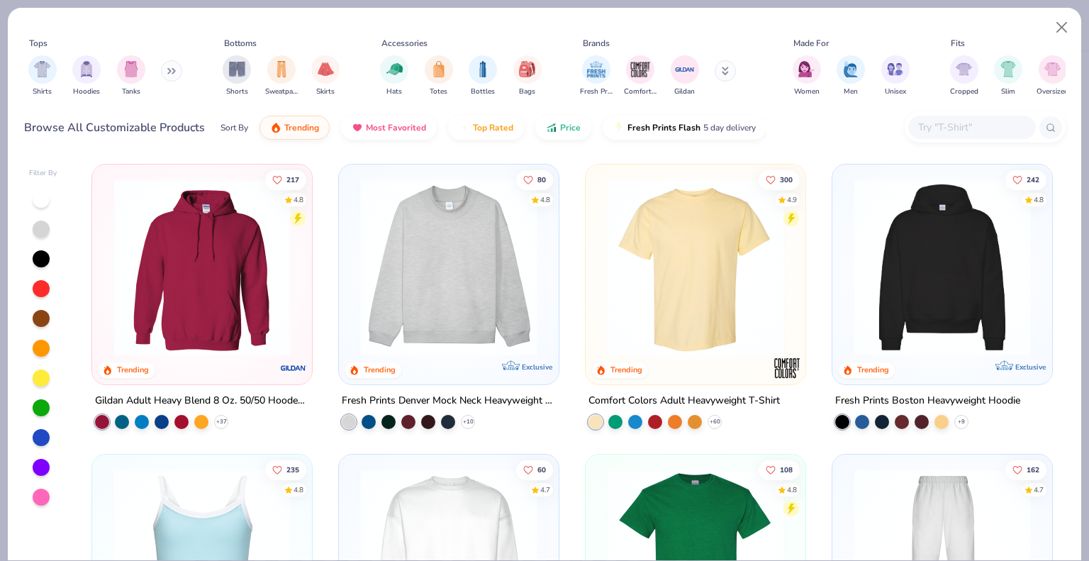
click at [190, 259] on img at bounding box center [201, 267] width 191 height 177
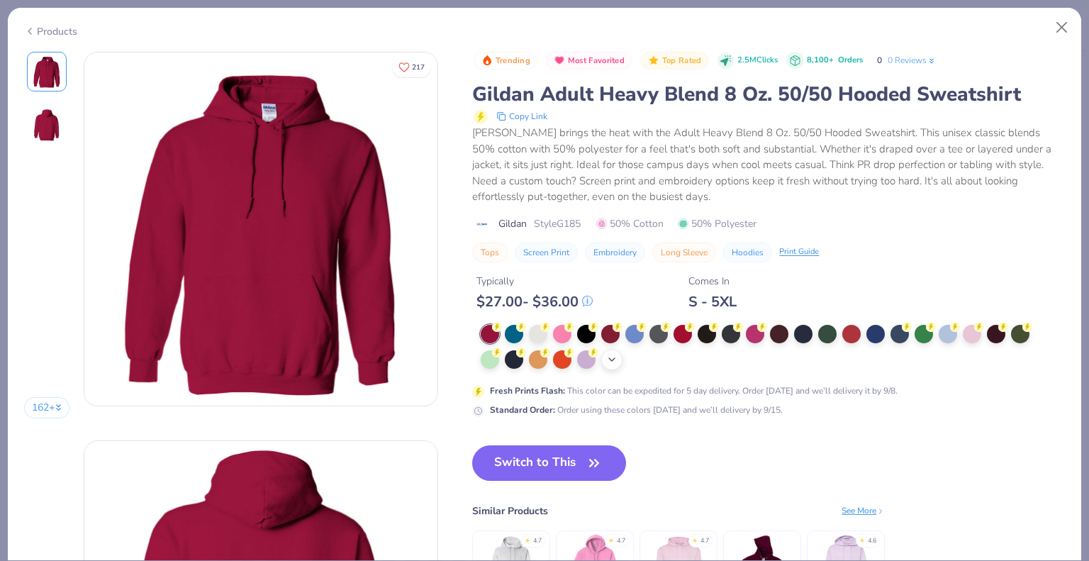
click at [617, 356] on icon at bounding box center [611, 359] width 11 height 11
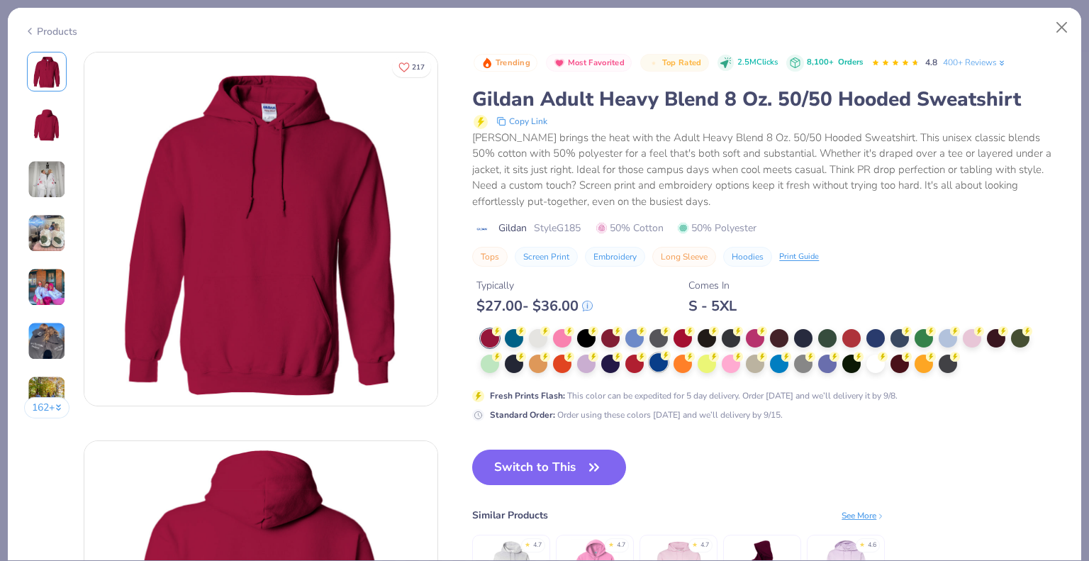
click at [653, 359] on div at bounding box center [658, 362] width 18 height 18
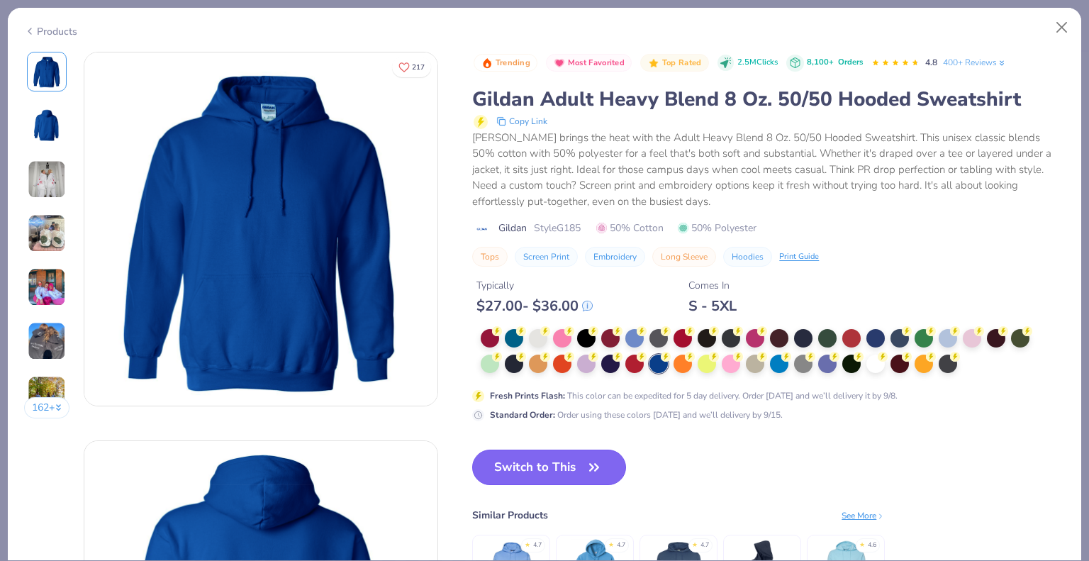
click at [542, 471] on button "Switch to This" at bounding box center [549, 466] width 154 height 35
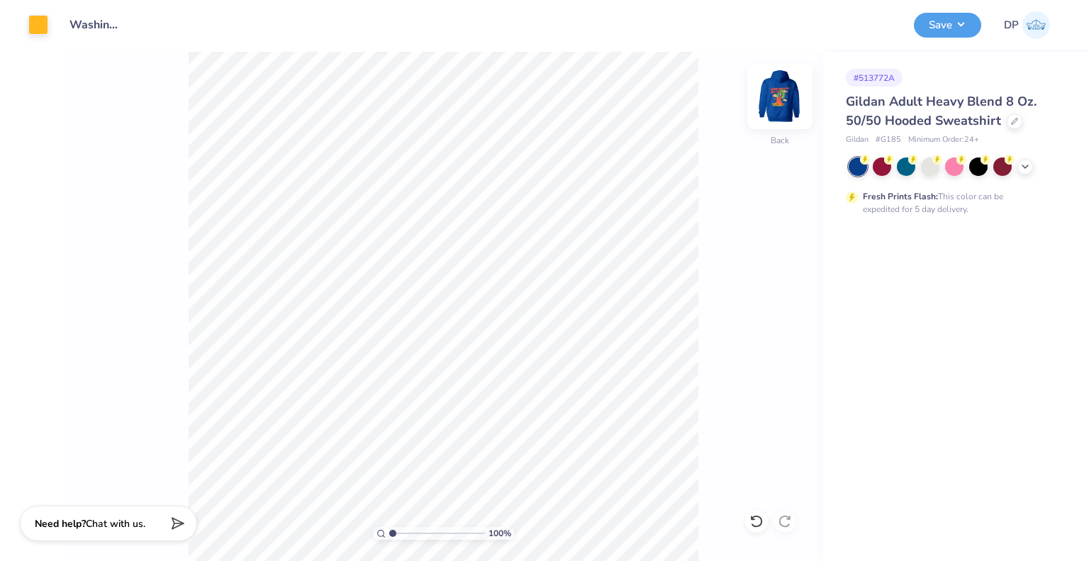
click at [777, 99] on img at bounding box center [779, 96] width 57 height 57
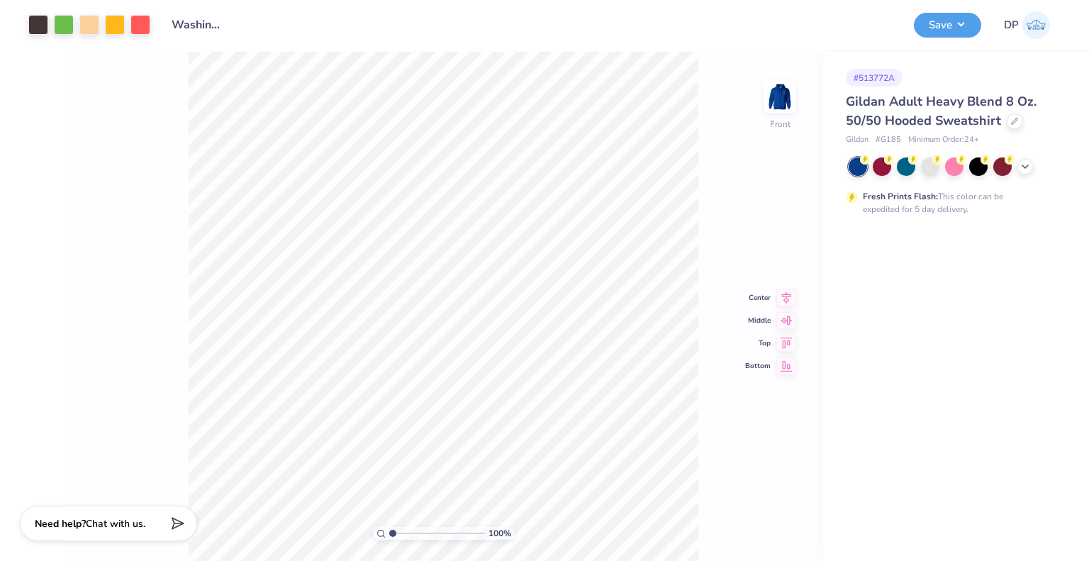
click at [703, 236] on div "100 % Front Center Middle Top Bottom" at bounding box center [443, 306] width 759 height 509
click at [961, 13] on button "Save" at bounding box center [947, 23] width 67 height 25
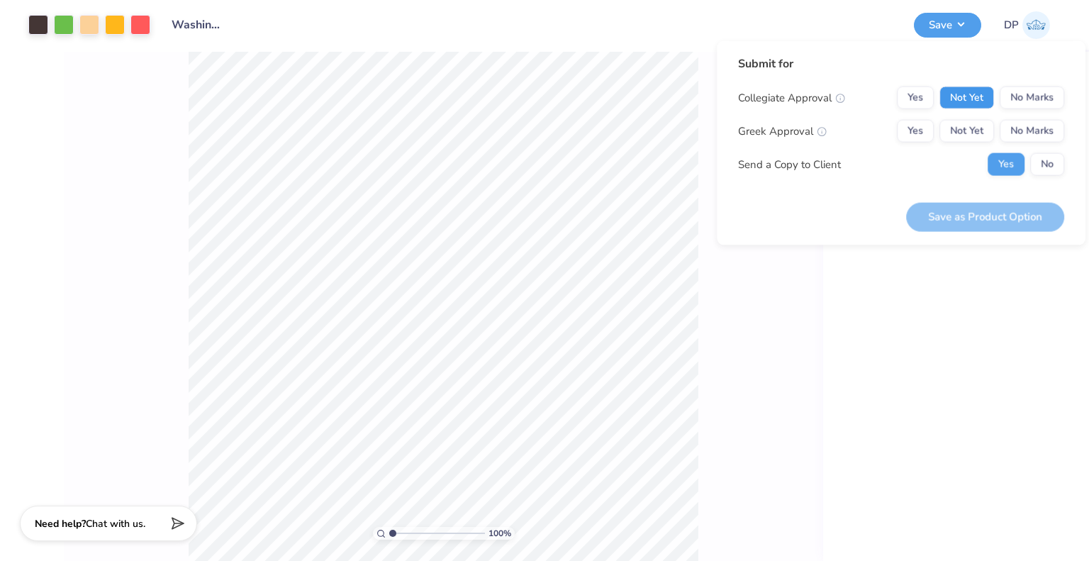
click at [950, 88] on button "Not Yet" at bounding box center [966, 97] width 55 height 23
click at [953, 120] on button "Not Yet" at bounding box center [966, 131] width 55 height 23
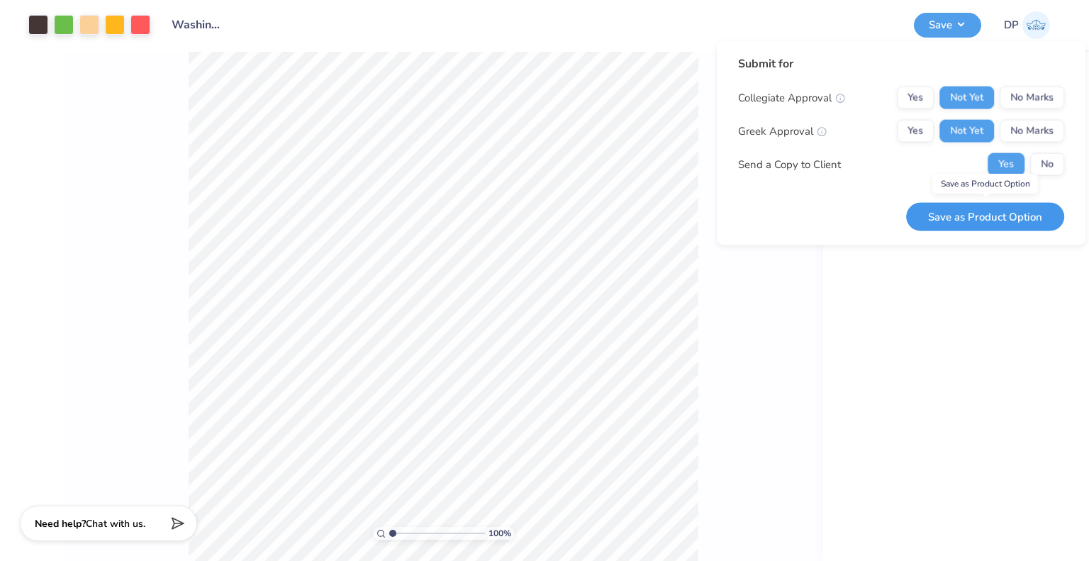
click at [960, 218] on button "Save as Product Option" at bounding box center [985, 216] width 158 height 29
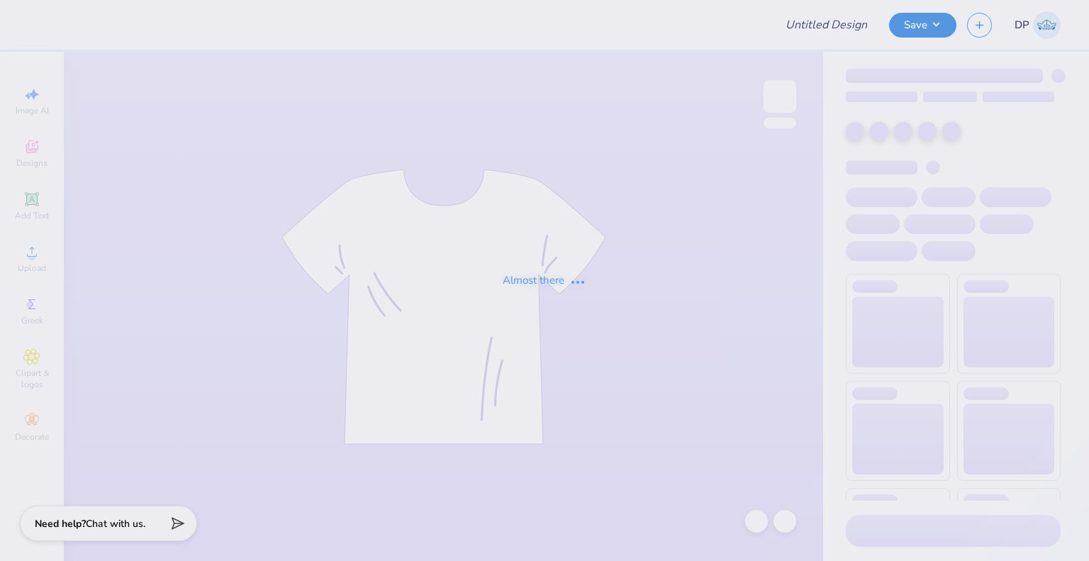
type input "Think Pink 2025"
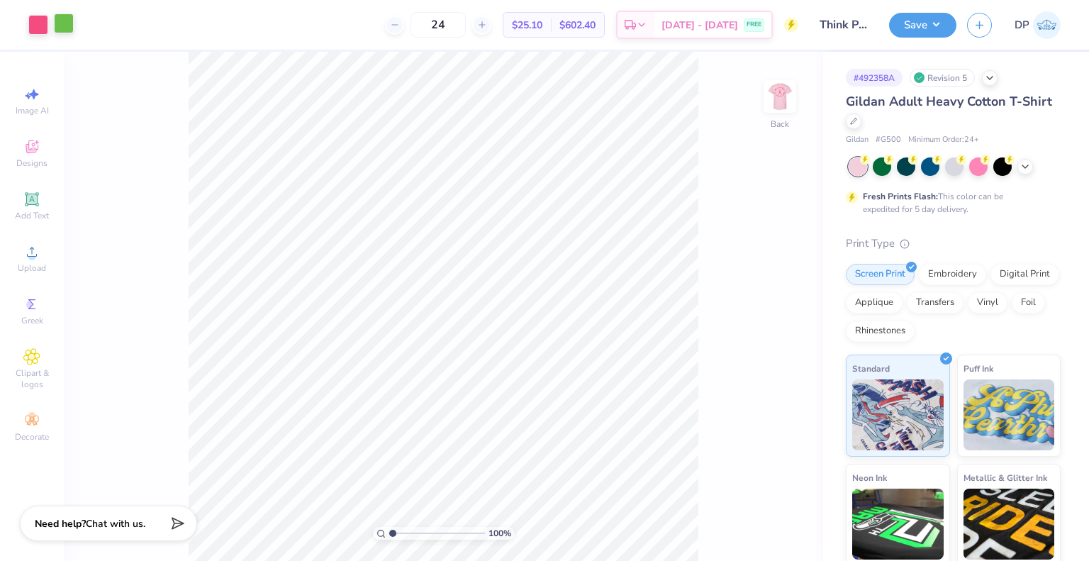
click at [62, 22] on div at bounding box center [64, 23] width 20 height 20
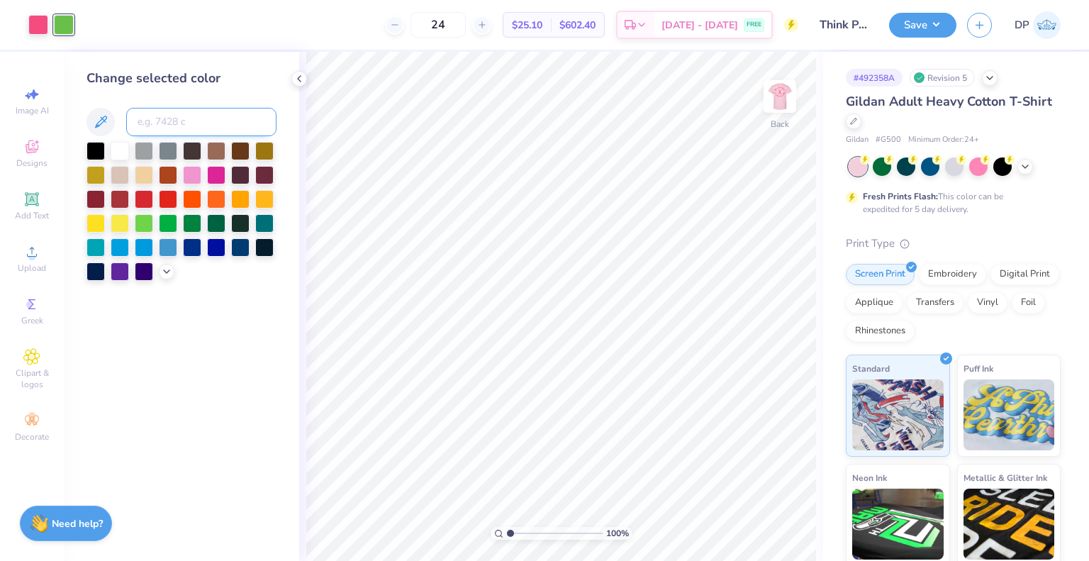
click at [155, 116] on input at bounding box center [201, 122] width 150 height 28
type input "9"
type input "1915"
click at [922, 24] on button "Save" at bounding box center [922, 23] width 67 height 25
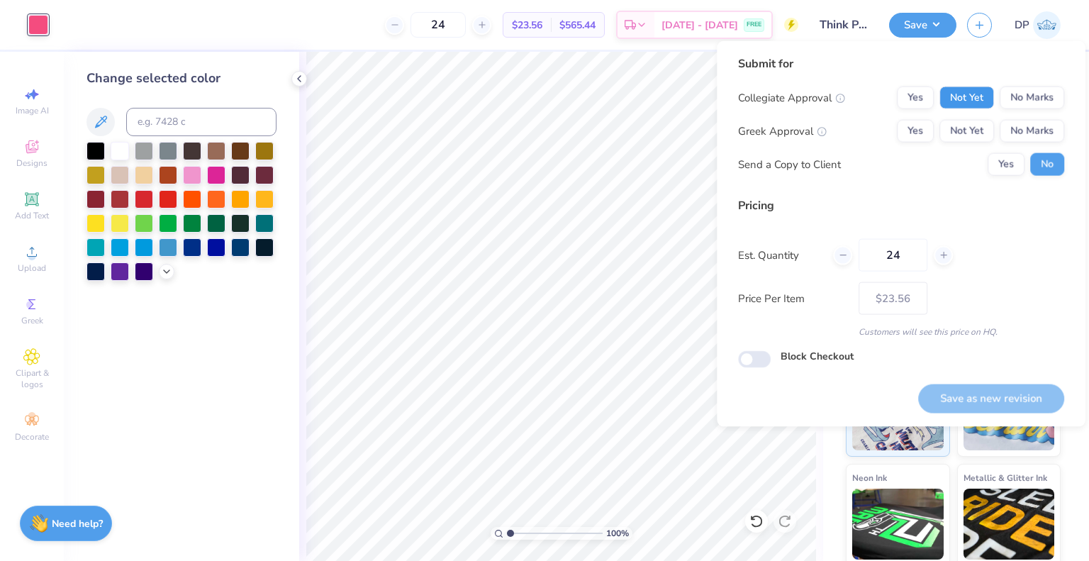
click at [985, 101] on button "Not Yet" at bounding box center [966, 97] width 55 height 23
click at [981, 127] on button "Not Yet" at bounding box center [966, 131] width 55 height 23
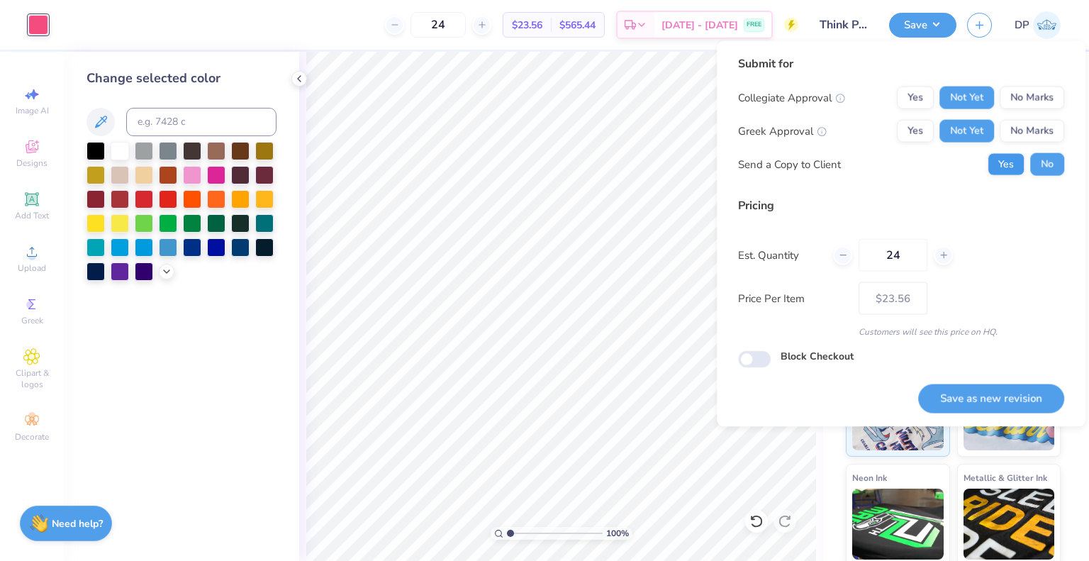
drag, startPoint x: 987, startPoint y: 152, endPoint x: 993, endPoint y: 159, distance: 9.0
click at [992, 158] on div "Send a Copy to Client Yes No" at bounding box center [901, 164] width 326 height 23
drag, startPoint x: 998, startPoint y: 163, endPoint x: 998, endPoint y: 259, distance: 95.7
click at [998, 164] on button "Yes" at bounding box center [1006, 164] width 37 height 23
click at [993, 401] on button "Save as new revision" at bounding box center [991, 398] width 146 height 29
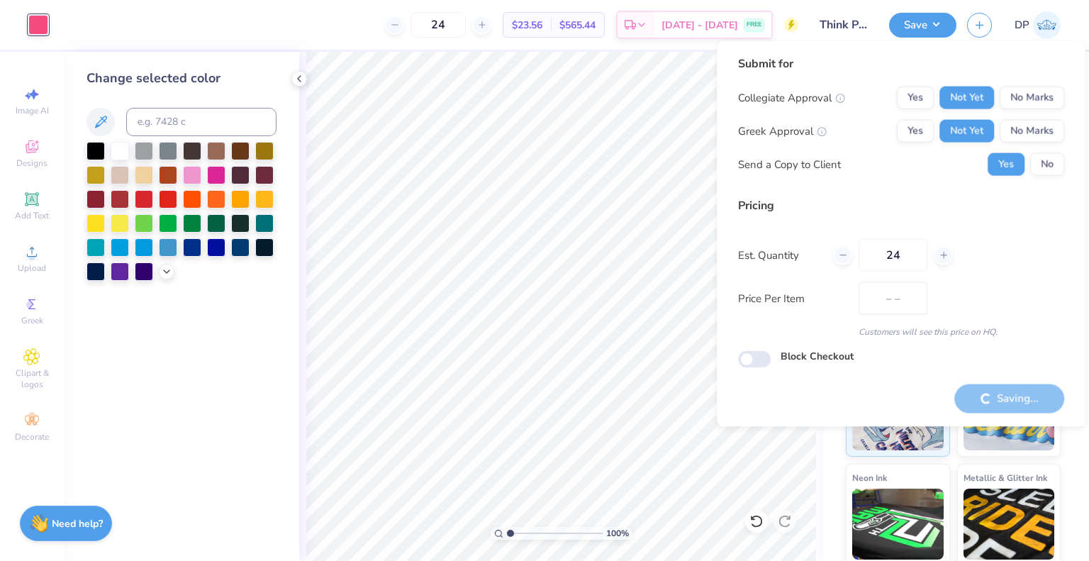
type input "$23.56"
